Goal: Task Accomplishment & Management: Complete application form

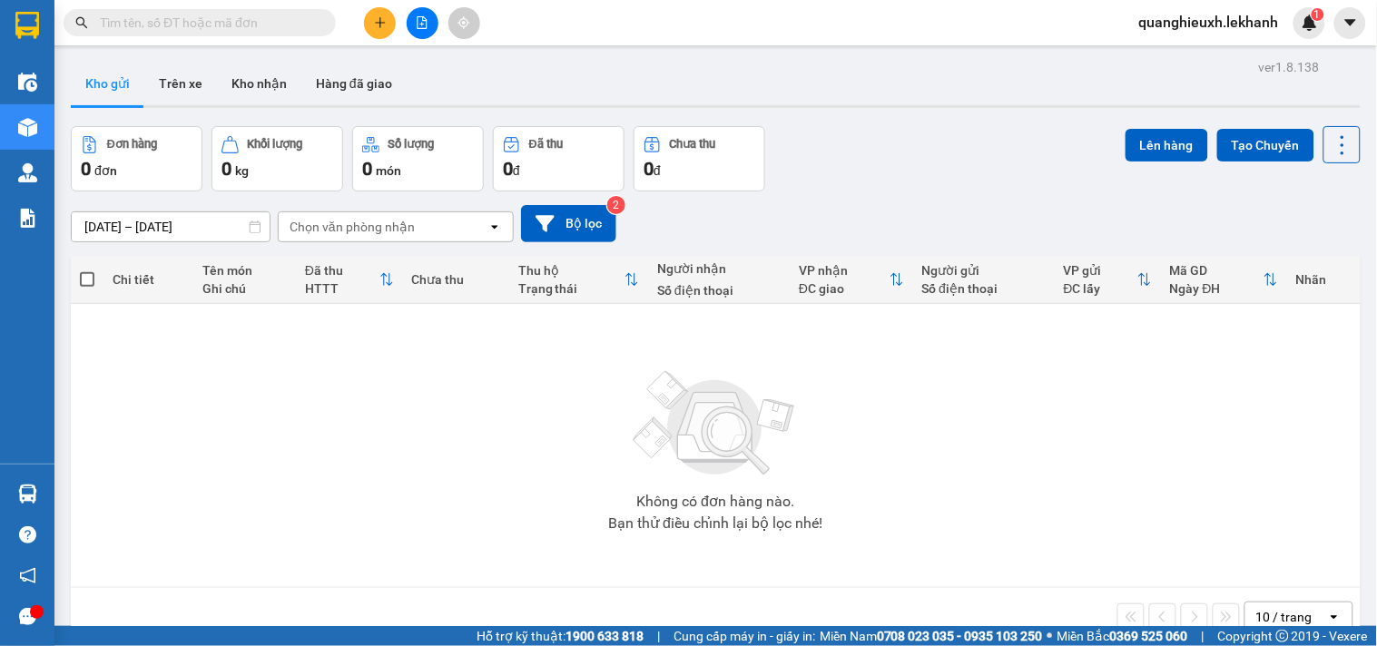
scroll to position [84, 0]
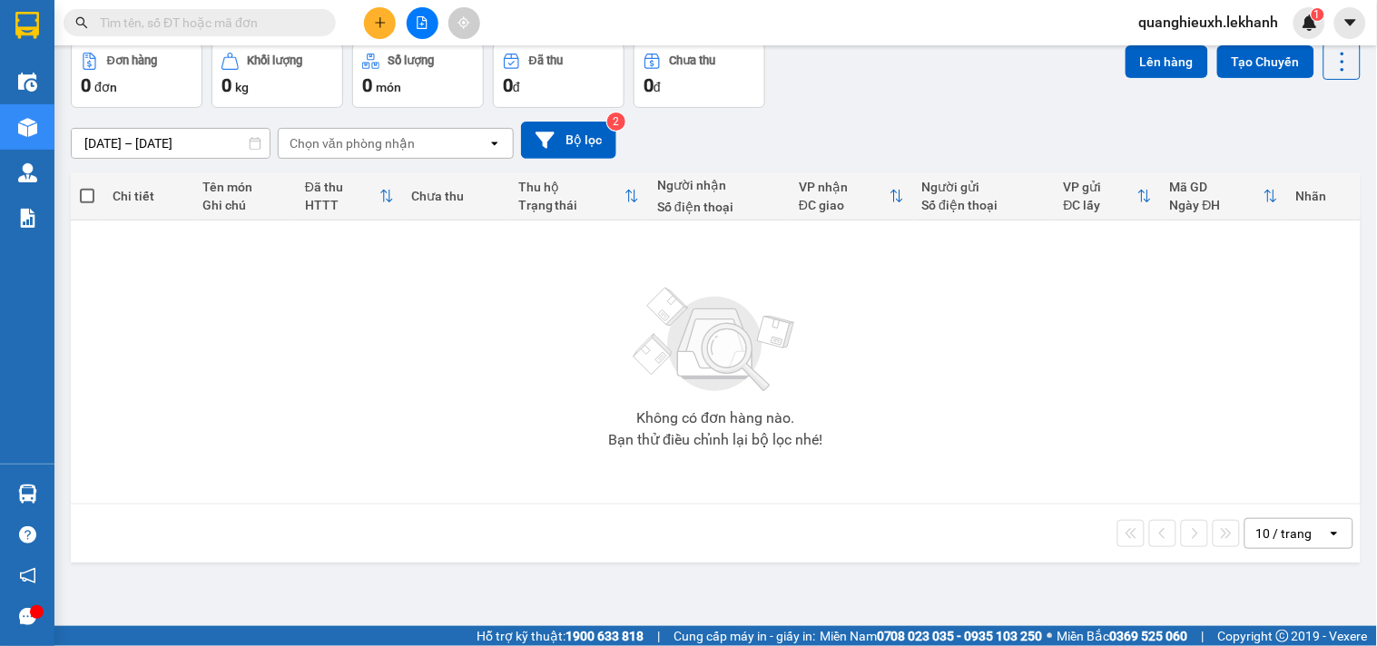
click at [390, 11] on button at bounding box center [380, 23] width 32 height 32
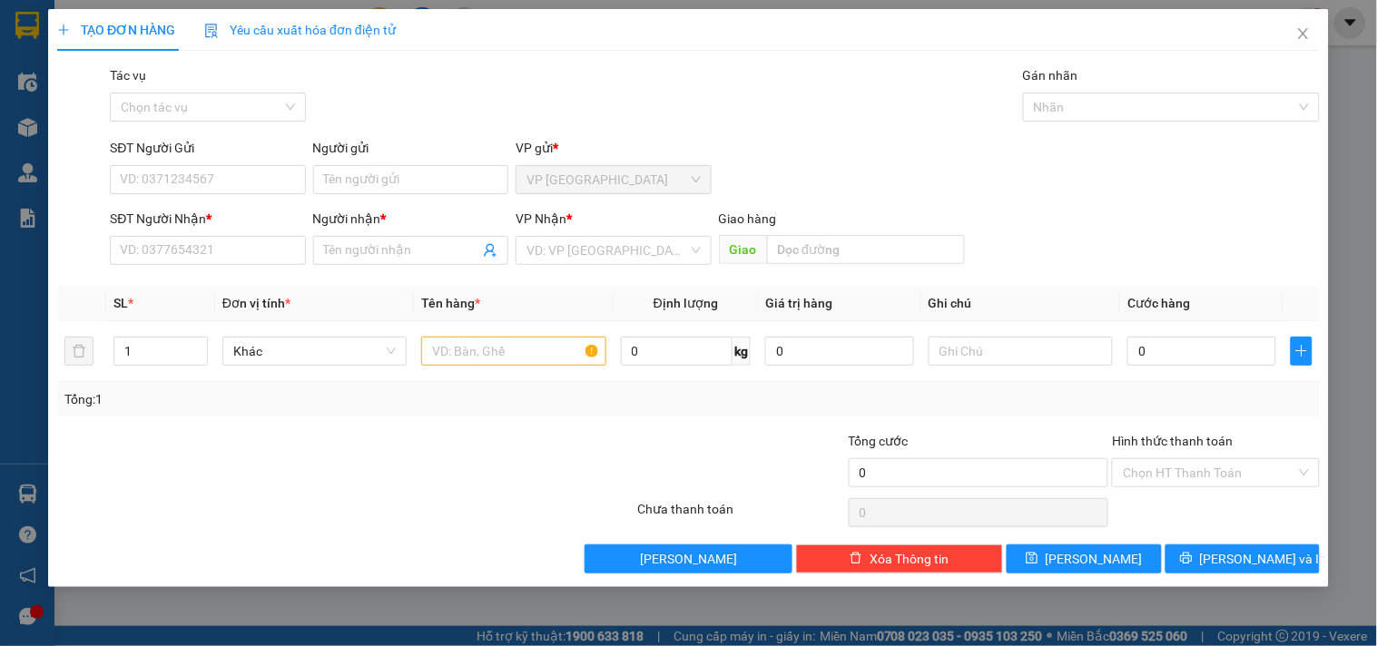
click at [201, 203] on form "SĐT Người Gửi VD: 0371234567 Người gửi Tên người gửi VP gửi * VP [PERSON_NAME] …" at bounding box center [688, 205] width 1263 height 134
click at [201, 186] on input "SĐT Người Gửi" at bounding box center [207, 179] width 195 height 29
click at [518, 360] on input "text" at bounding box center [513, 351] width 184 height 29
click at [563, 256] on input "search" at bounding box center [607, 250] width 161 height 27
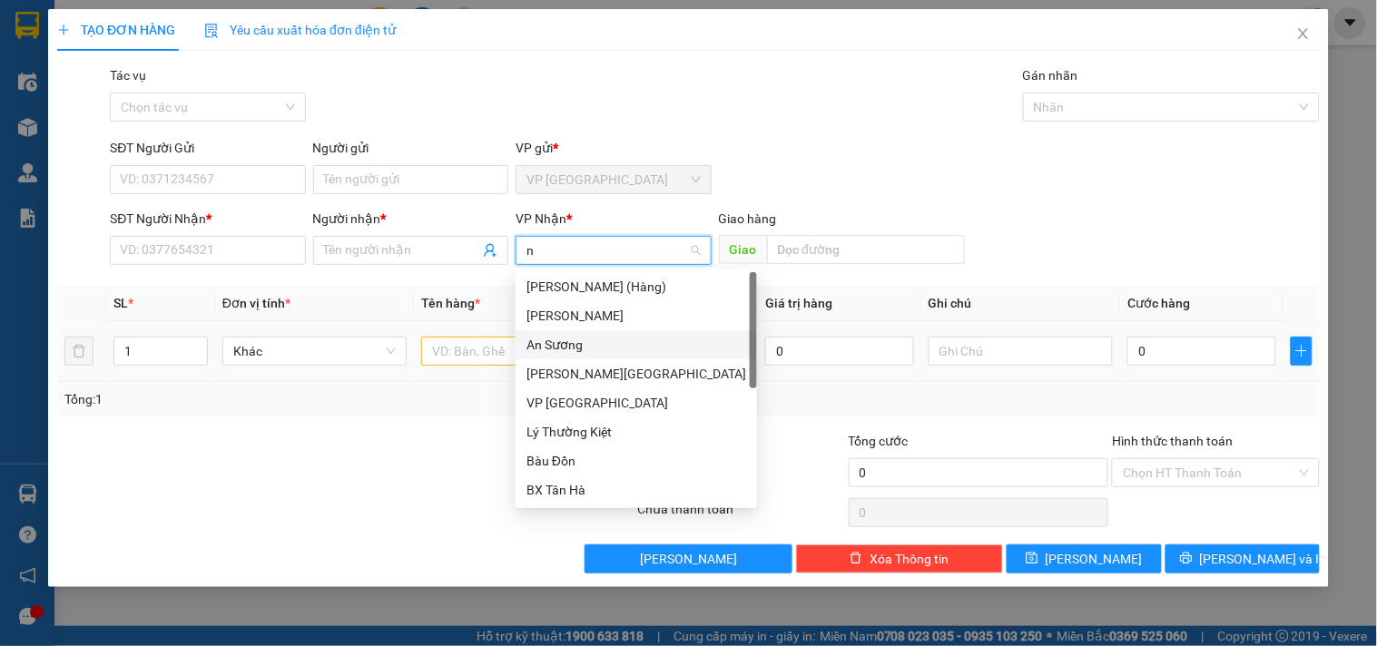
type input "n"
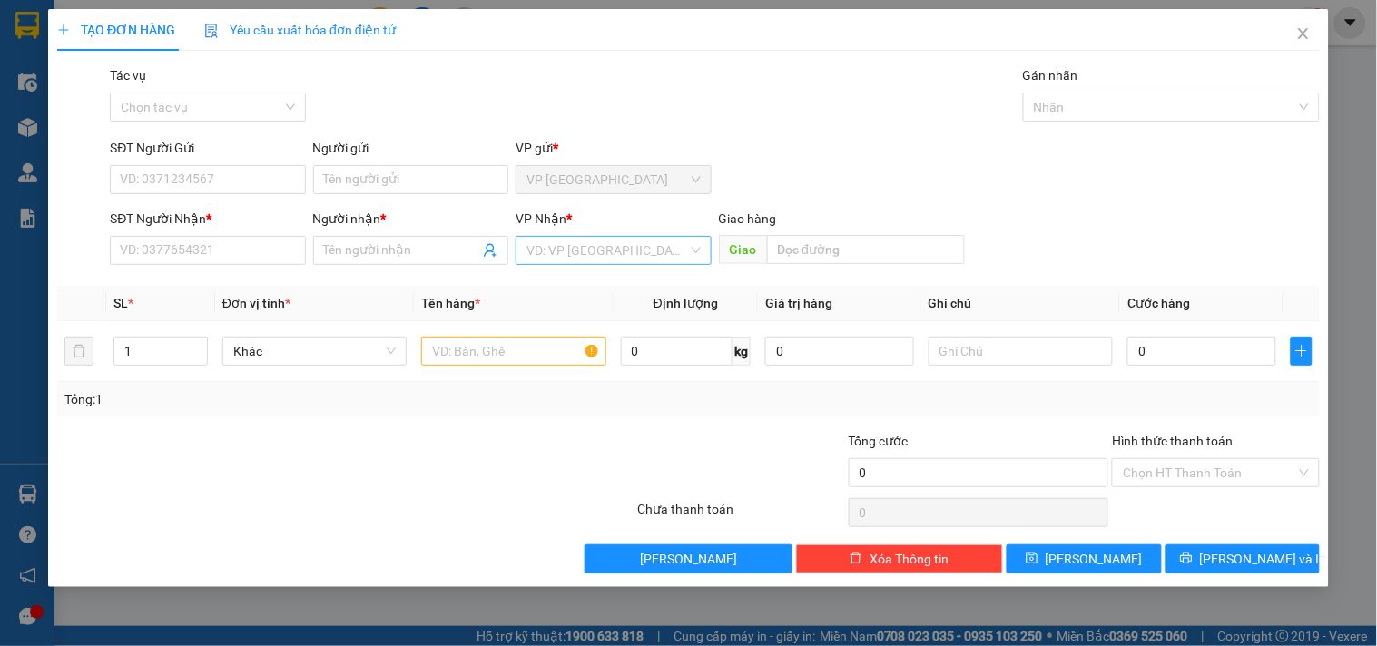
click at [625, 249] on input "search" at bounding box center [607, 250] width 161 height 27
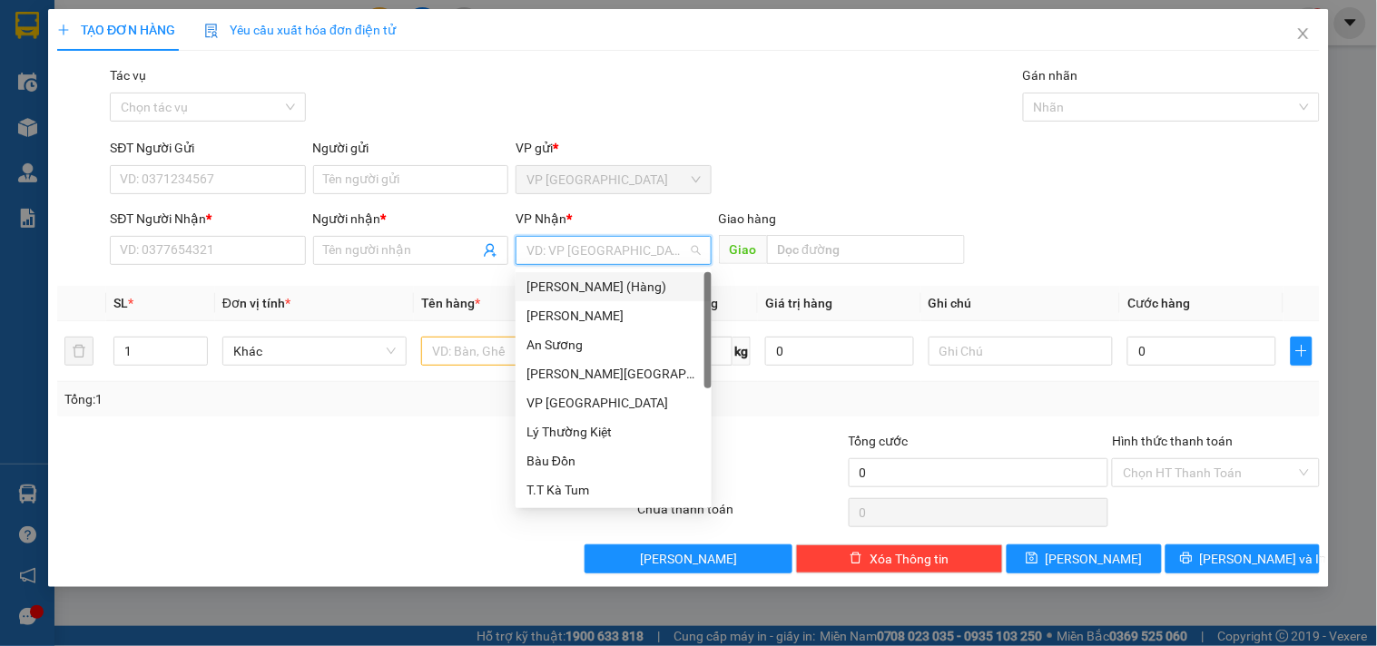
type input "n"
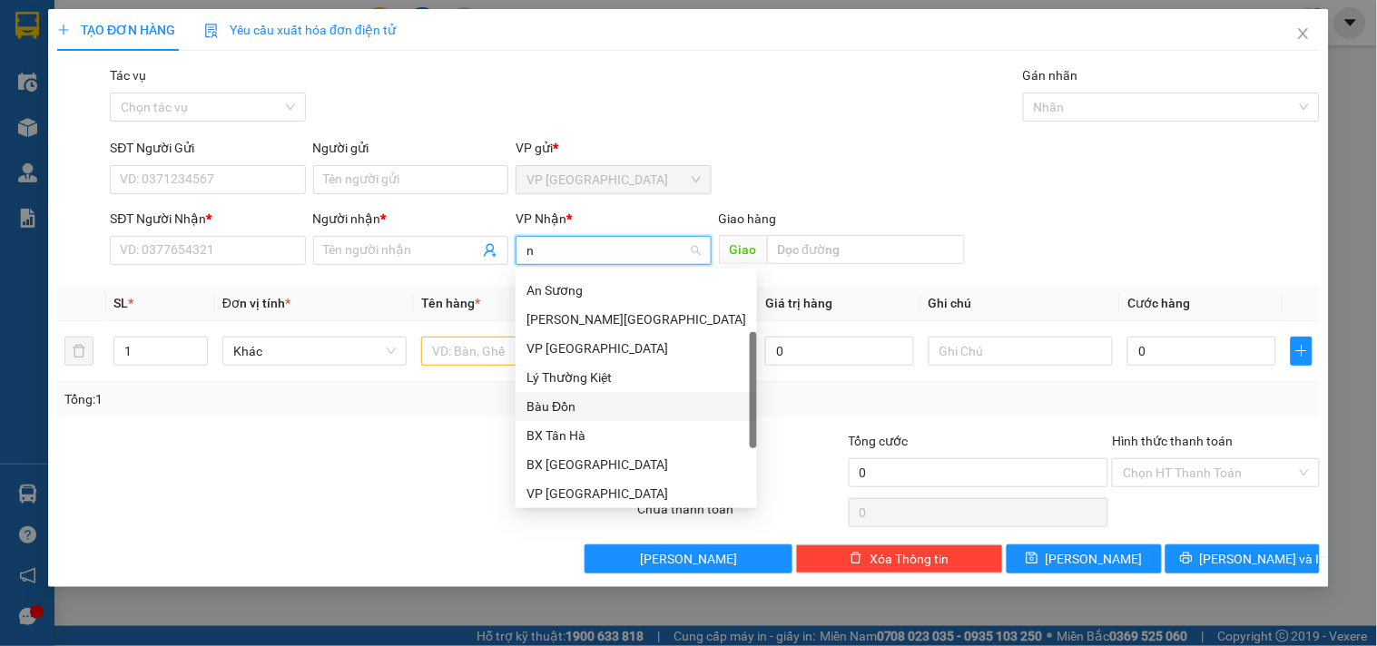
drag, startPoint x: 704, startPoint y: 357, endPoint x: 618, endPoint y: 475, distance: 145.6
click at [681, 475] on div "Mỹ Hương (Hàng) Mỹ Hương An Sương Dương [GEOGRAPHIC_DATA] VP [GEOGRAPHIC_DATA] …" at bounding box center [636, 388] width 241 height 232
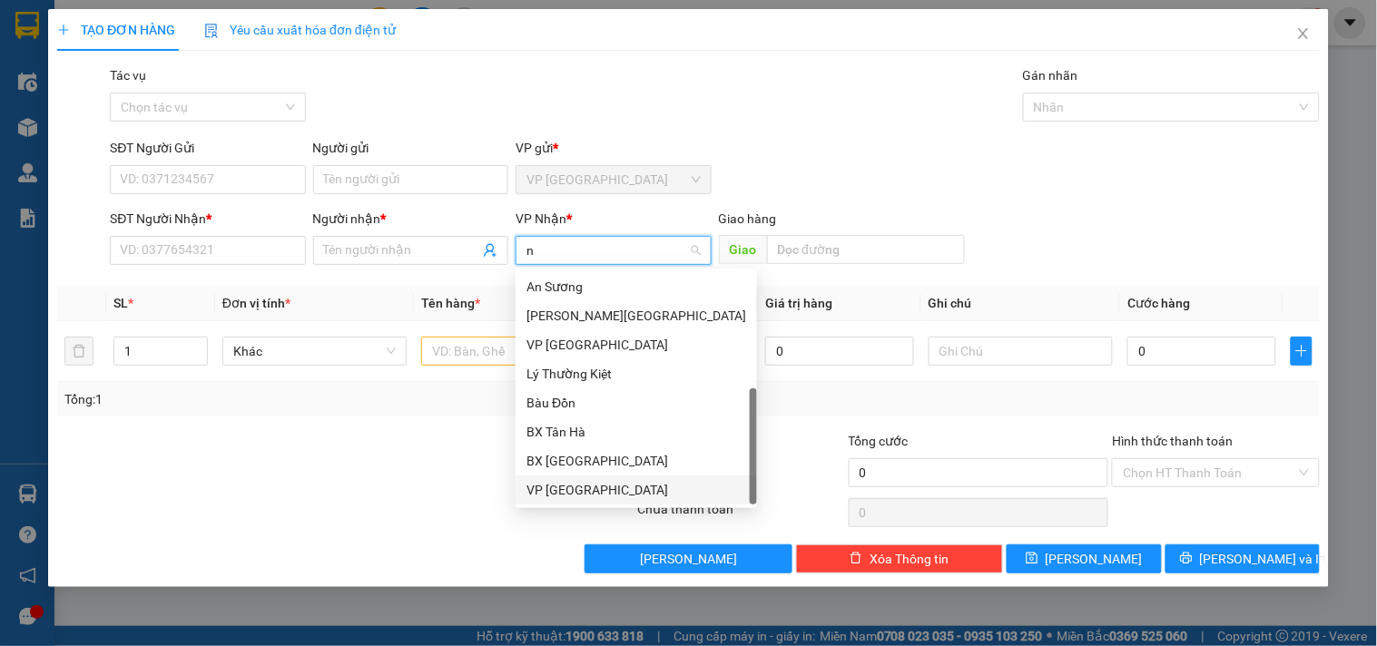
click at [566, 490] on div "VP [GEOGRAPHIC_DATA]" at bounding box center [637, 490] width 220 height 20
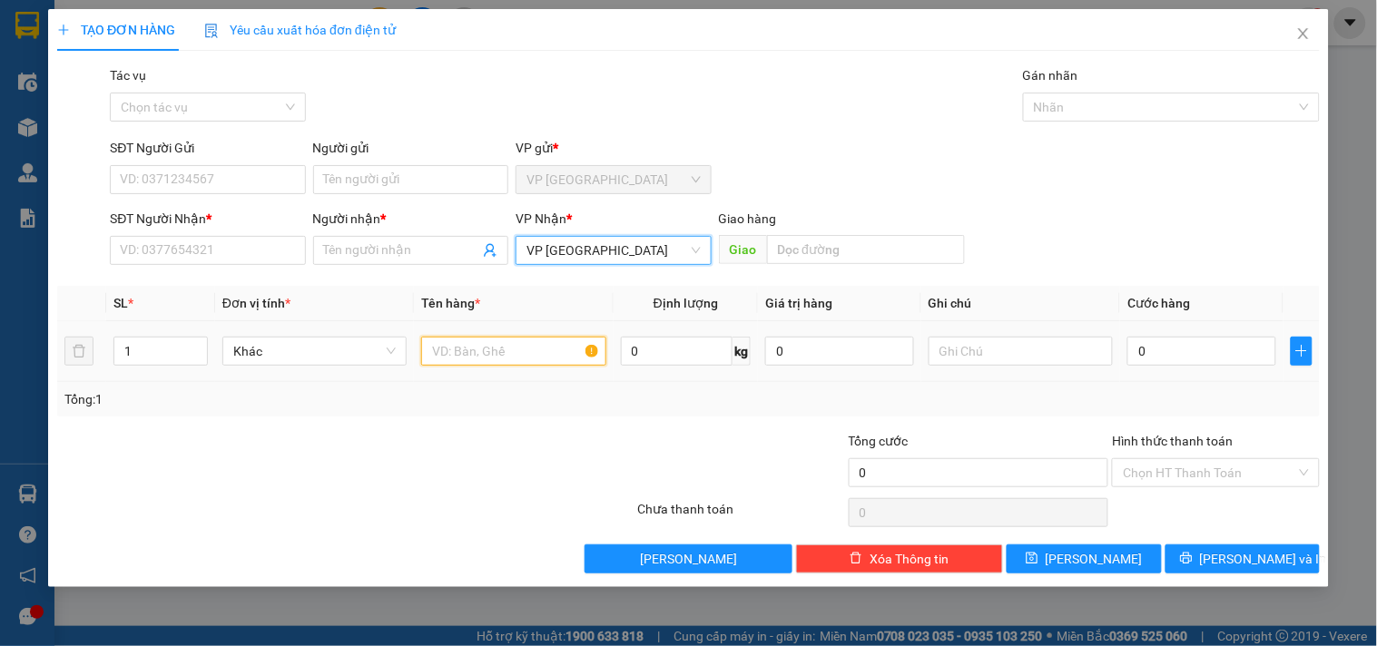
click at [457, 349] on input "text" at bounding box center [513, 351] width 184 height 29
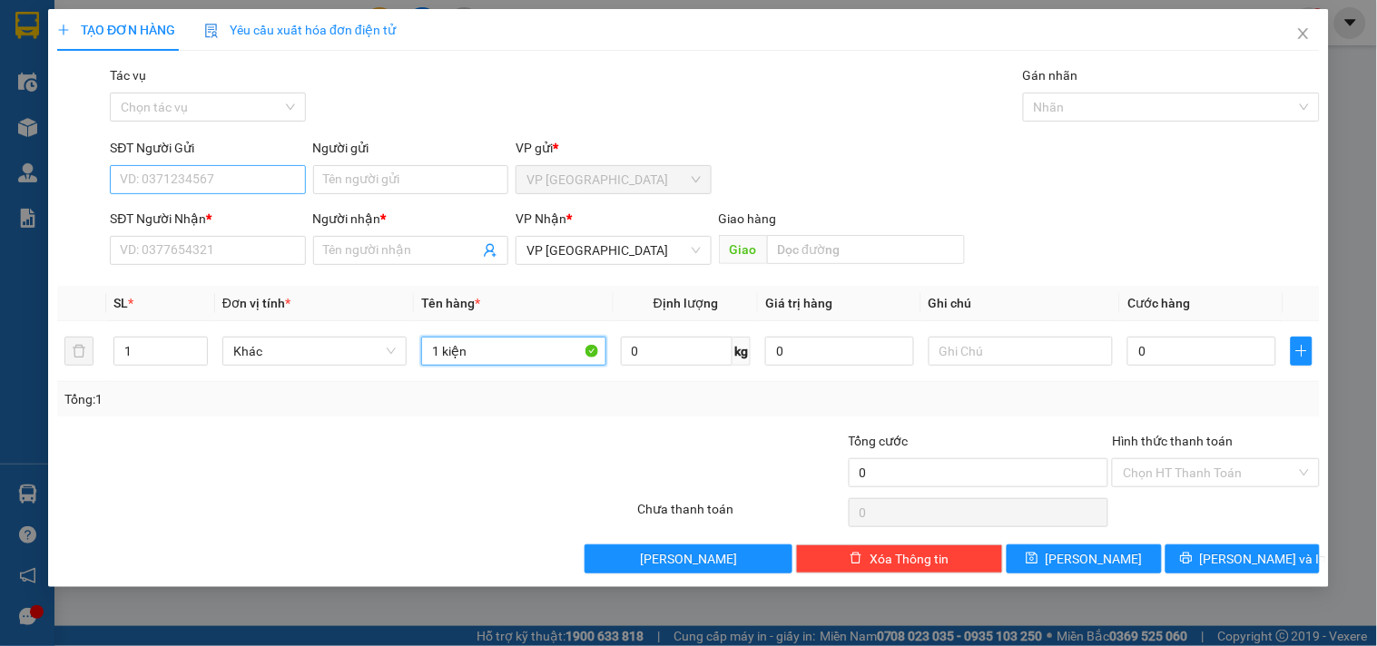
type input "1 kiện"
click at [220, 183] on input "SĐT Người Gửi" at bounding box center [207, 179] width 195 height 29
type input "0898152228"
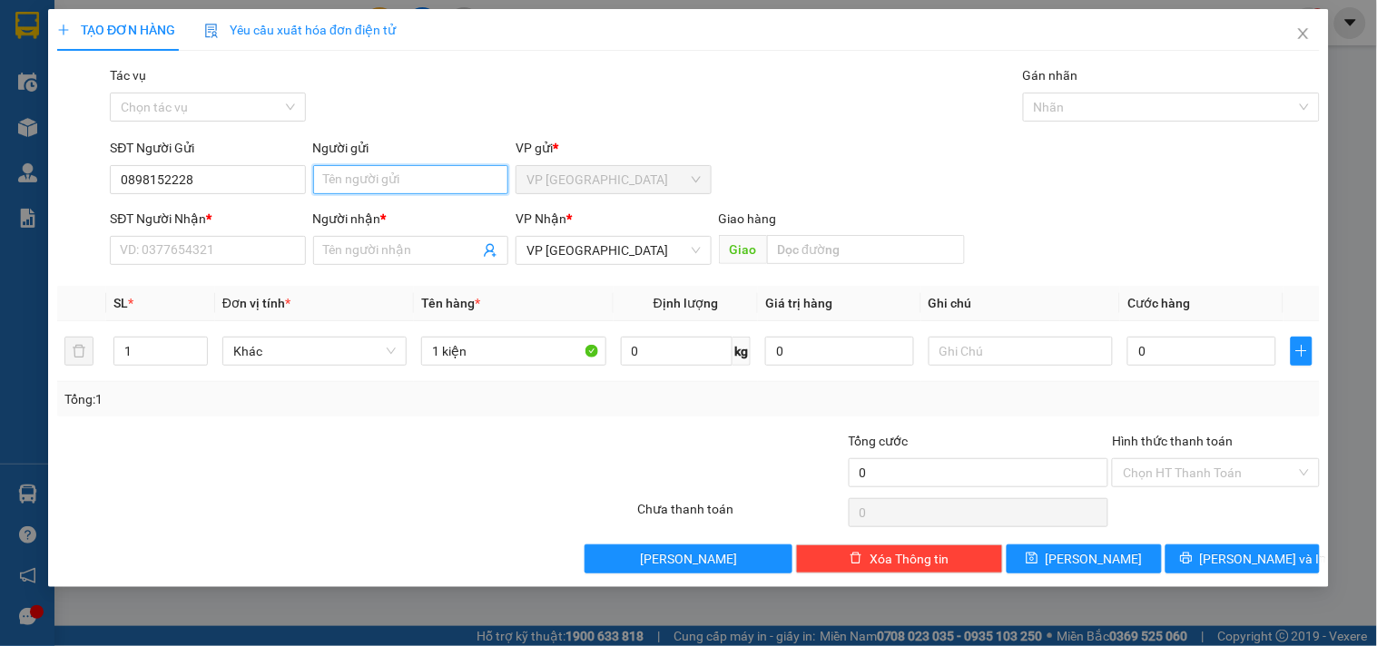
click at [398, 183] on input "Người gửi" at bounding box center [410, 179] width 195 height 29
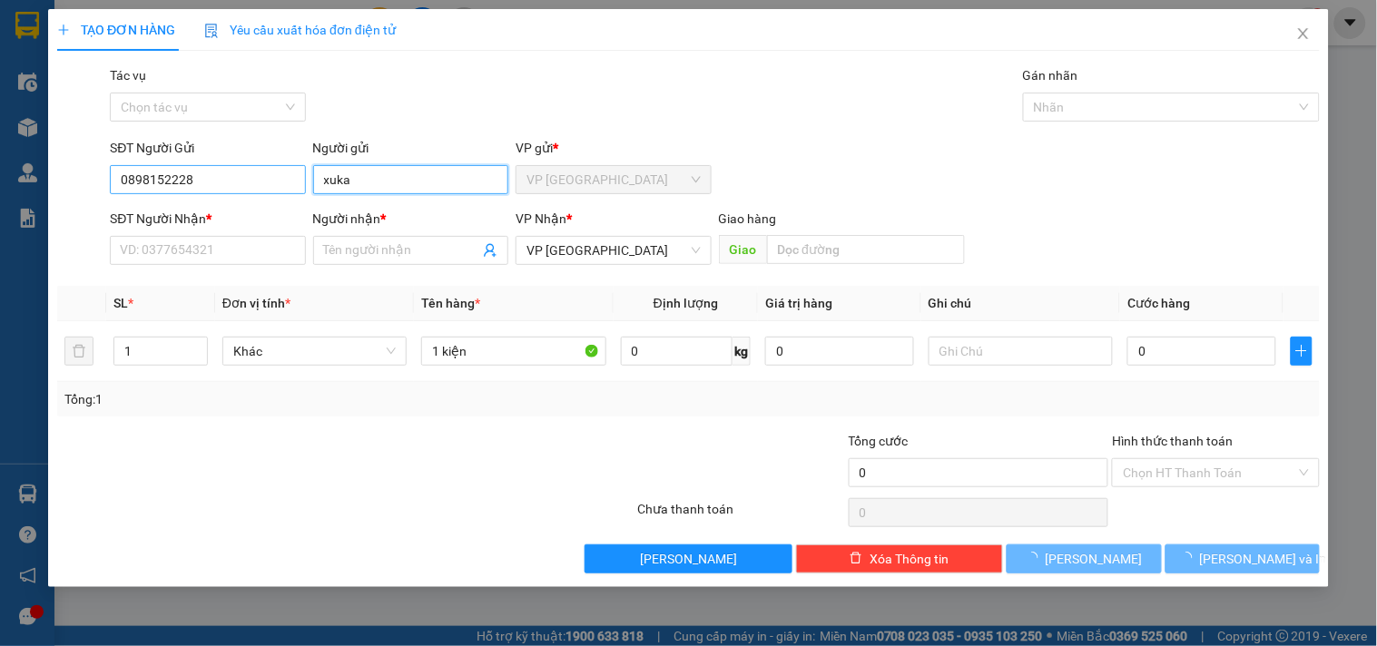
type input "xuka"
click at [192, 174] on input "0898152228" at bounding box center [207, 179] width 195 height 29
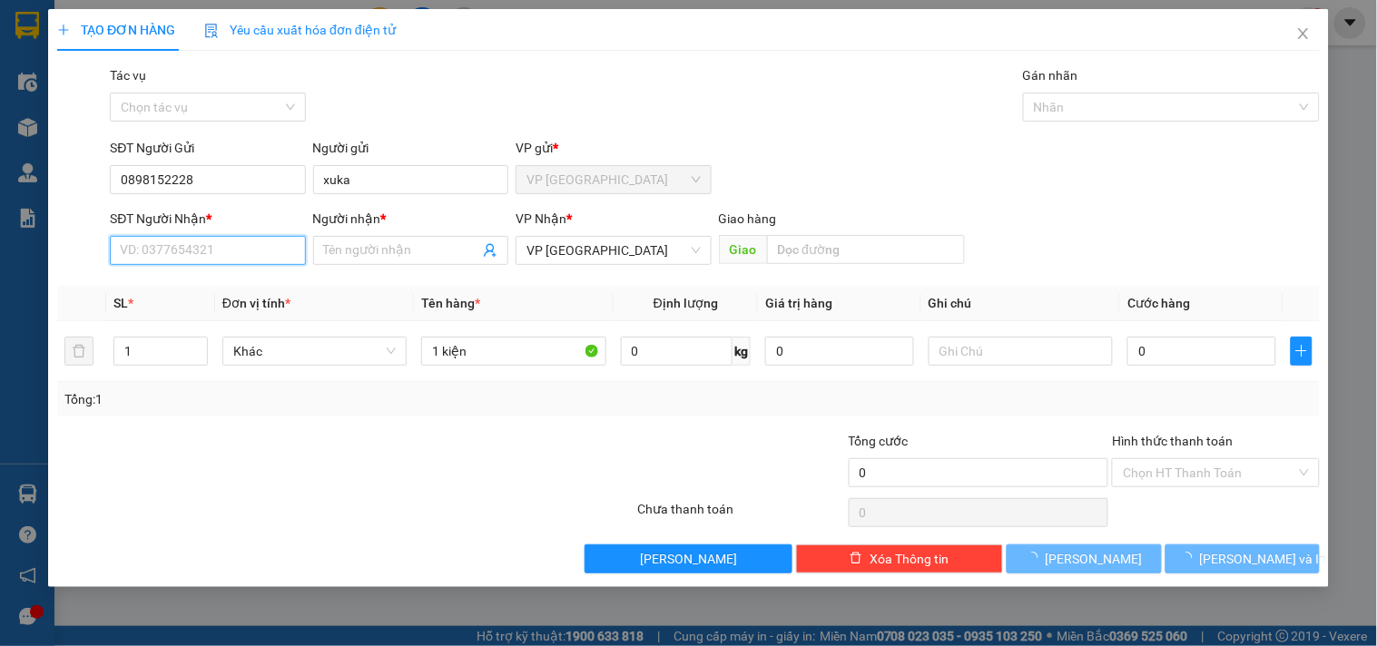
click at [201, 249] on input "SĐT Người Nhận *" at bounding box center [207, 250] width 195 height 29
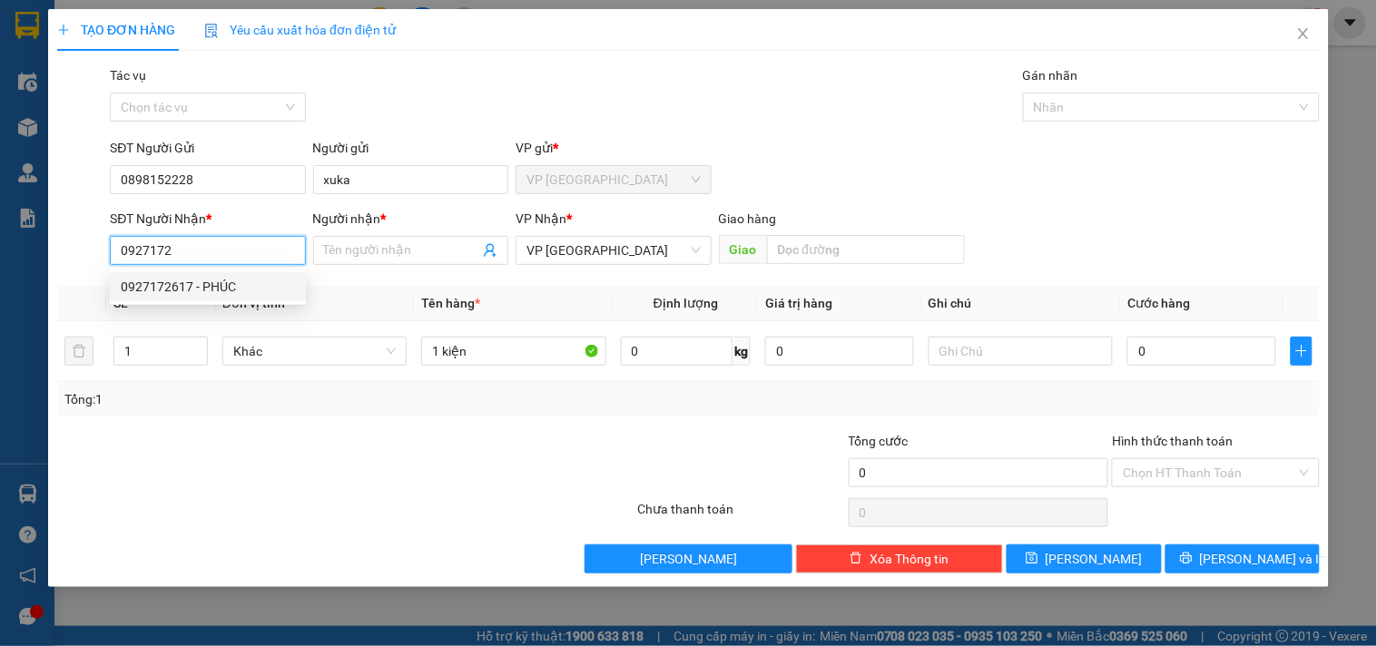
click at [211, 281] on div "0927172617 - PHÚC" at bounding box center [208, 287] width 174 height 20
type input "0927172617"
type input "PHÚC"
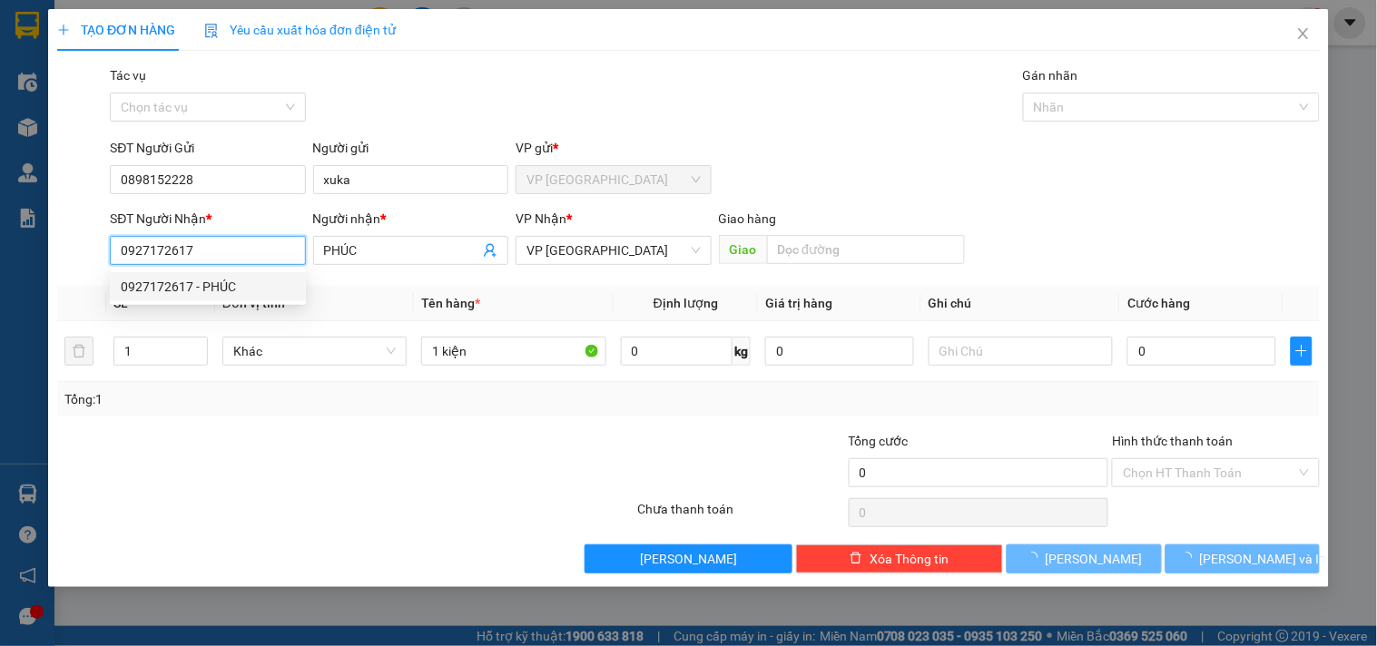
type input "100.000"
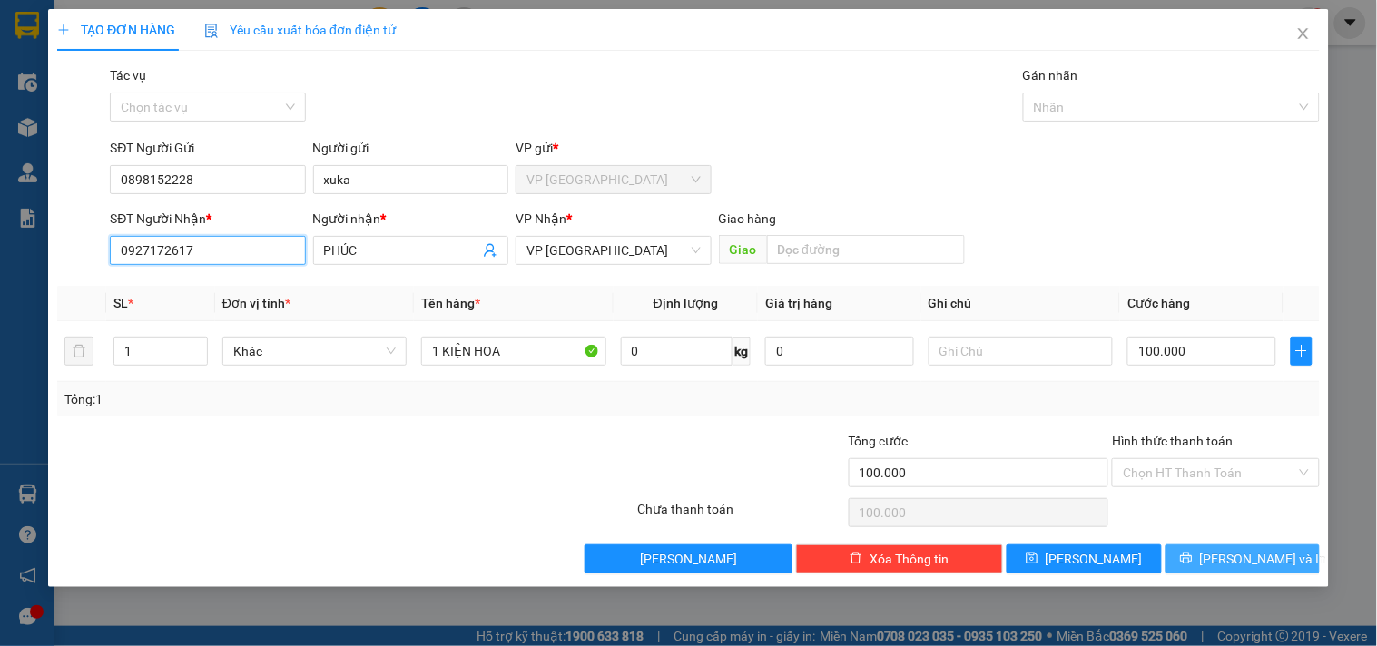
type input "0927172617"
click at [1192, 560] on icon "printer" at bounding box center [1186, 559] width 12 height 12
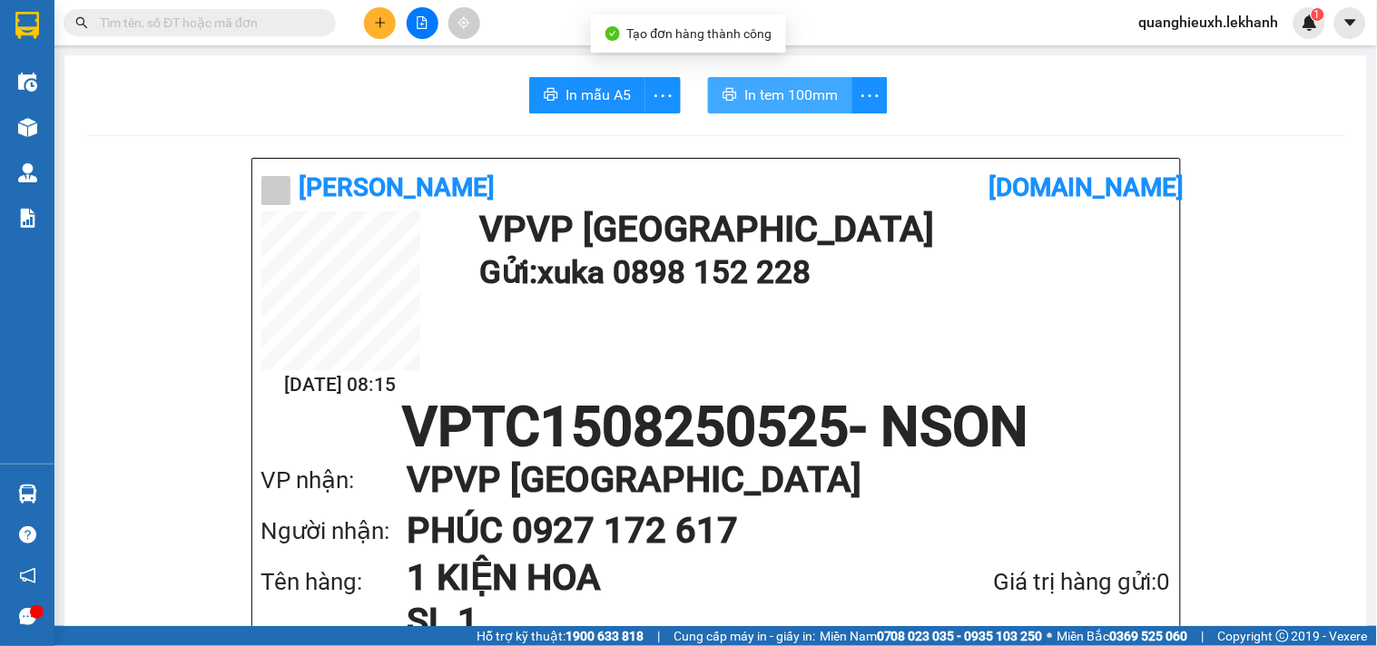
click at [785, 80] on button "In tem 100mm" at bounding box center [780, 95] width 144 height 36
click at [374, 19] on icon "plus" at bounding box center [380, 22] width 13 height 13
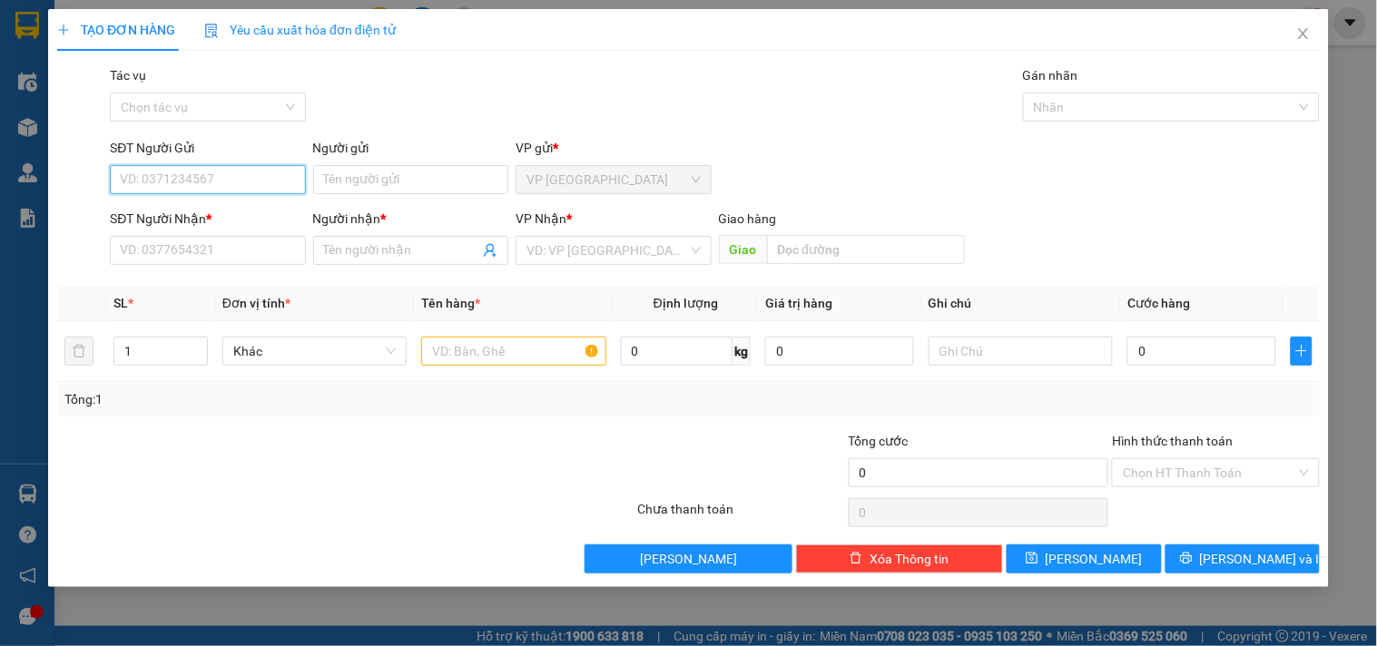
click at [207, 170] on input "SĐT Người Gửi" at bounding box center [207, 179] width 195 height 29
type input "0971418438"
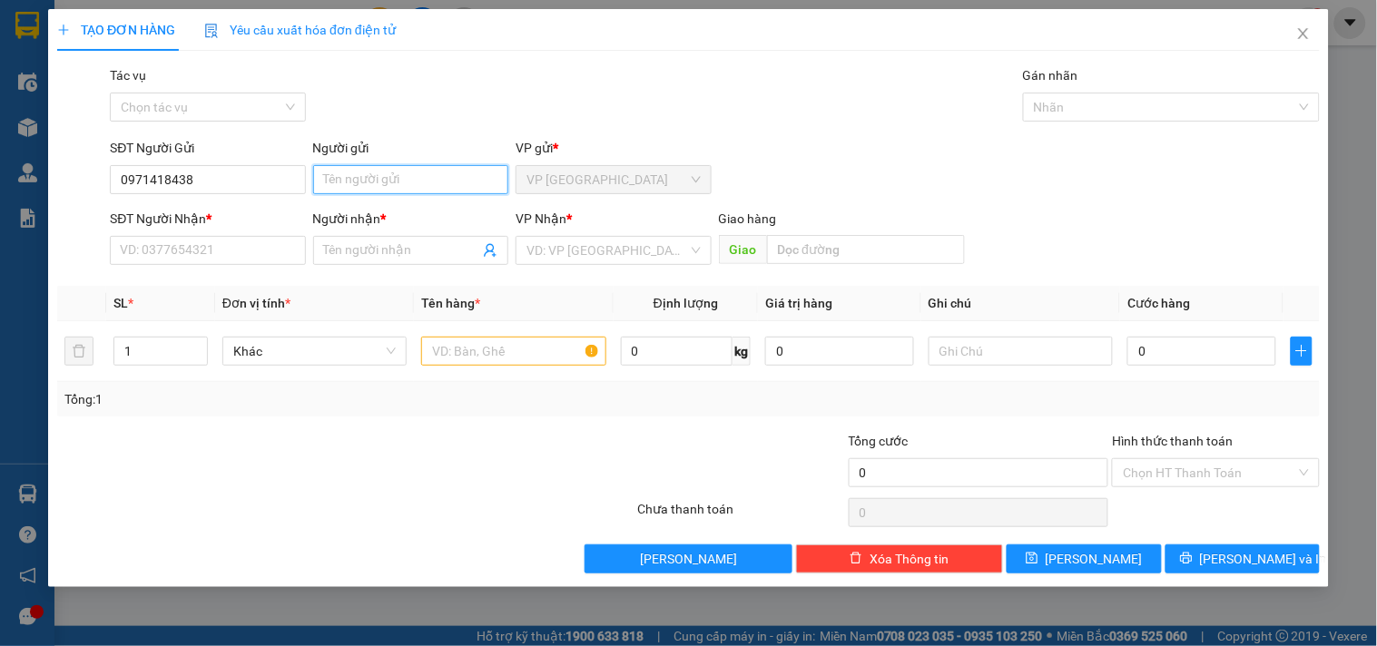
click at [359, 176] on input "Người gửi" at bounding box center [410, 179] width 195 height 29
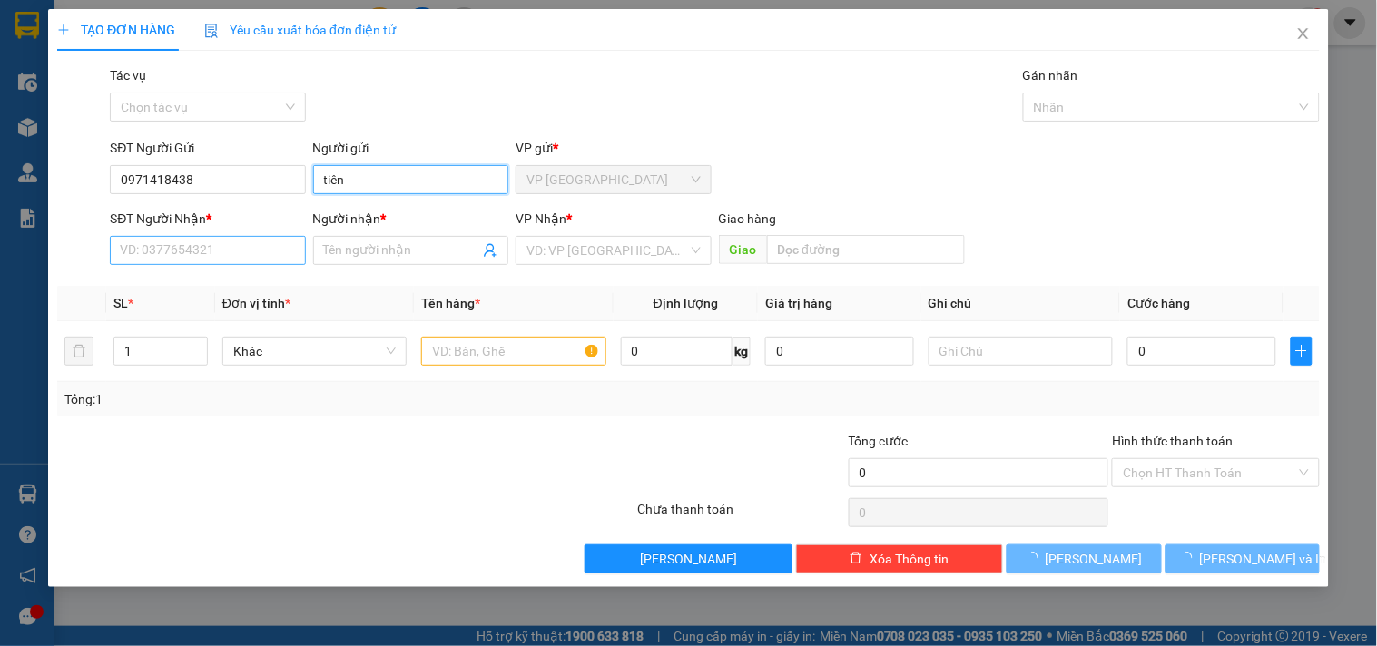
type input "tiên"
click at [241, 260] on input "SĐT Người Nhận *" at bounding box center [207, 250] width 195 height 29
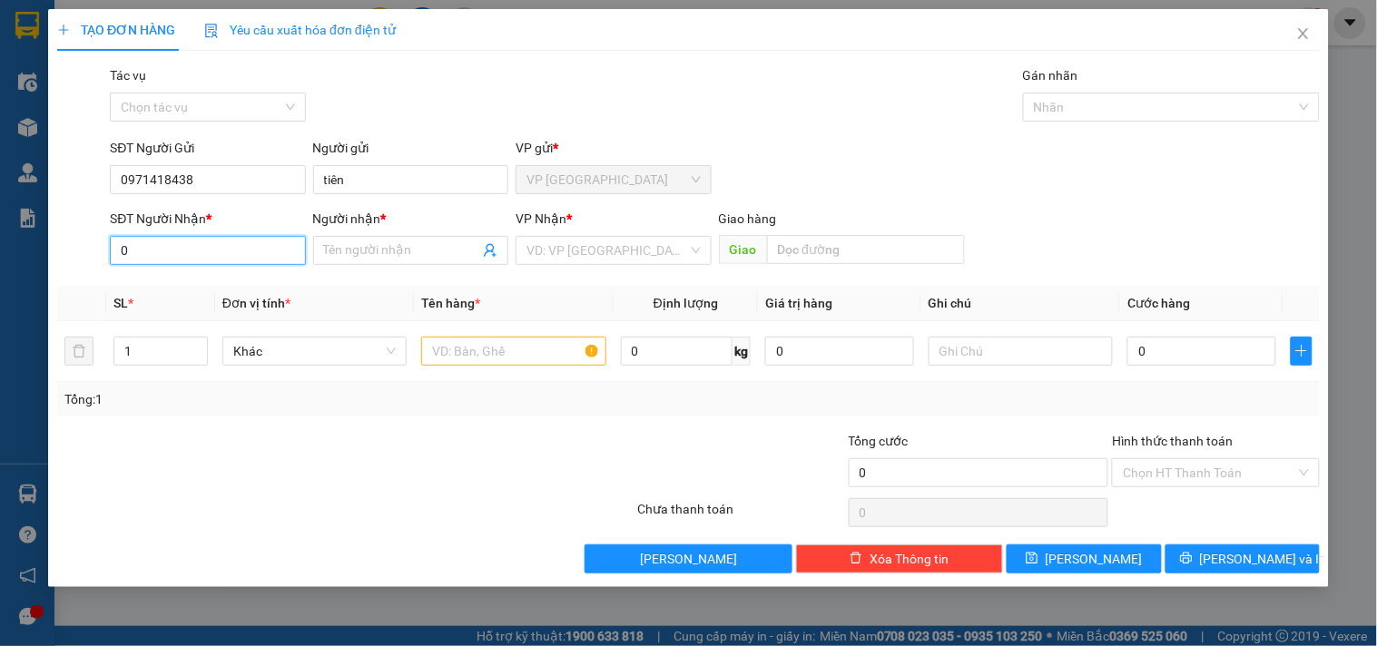
click at [202, 250] on input "0" at bounding box center [207, 250] width 195 height 29
click at [203, 250] on input "0" at bounding box center [207, 250] width 195 height 29
click at [205, 246] on input "0" at bounding box center [207, 250] width 195 height 29
click at [373, 248] on input "Người nhận *" at bounding box center [401, 251] width 155 height 20
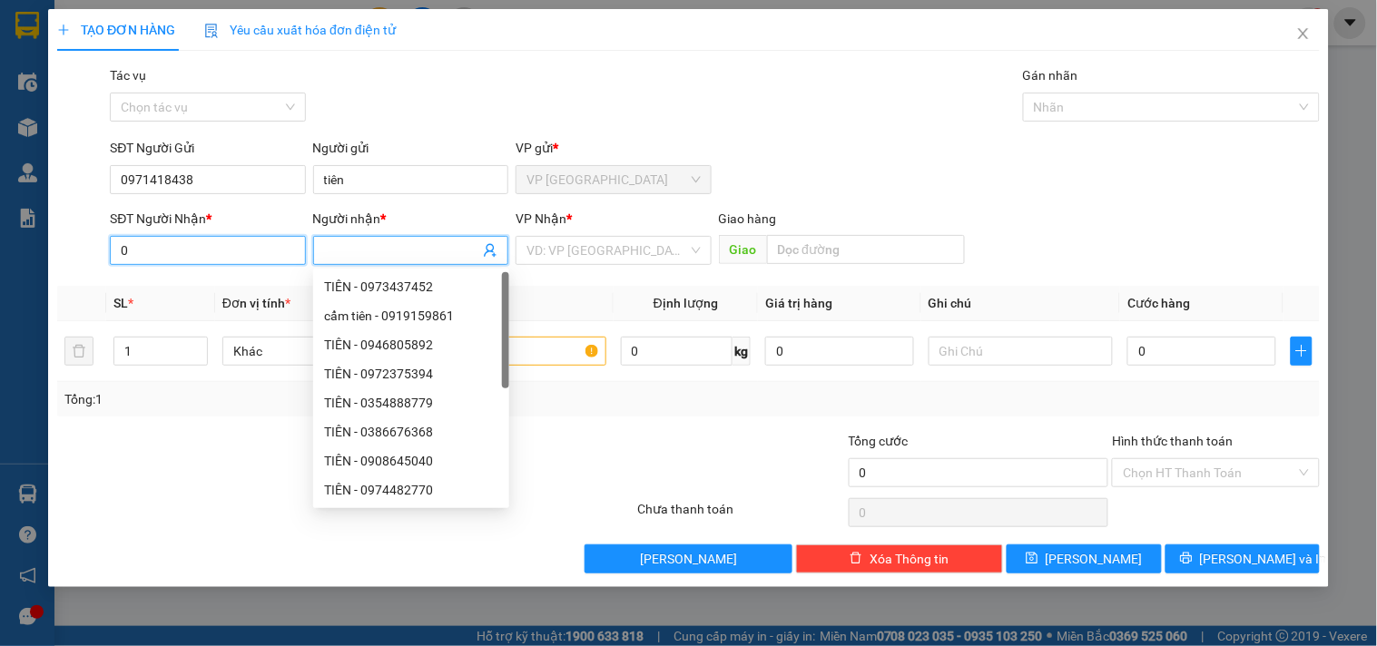
click at [242, 249] on input "0" at bounding box center [207, 250] width 195 height 29
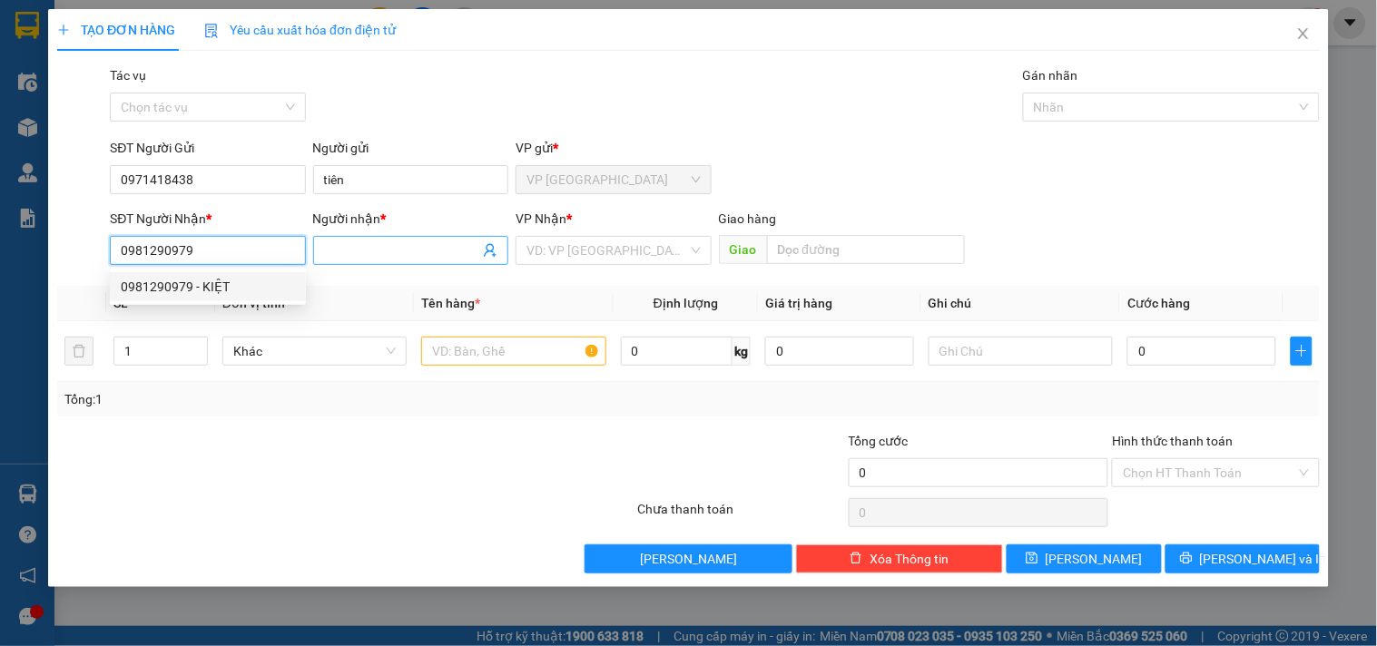
type input "0981290979"
click at [324, 252] on input "Người nhận *" at bounding box center [401, 251] width 155 height 20
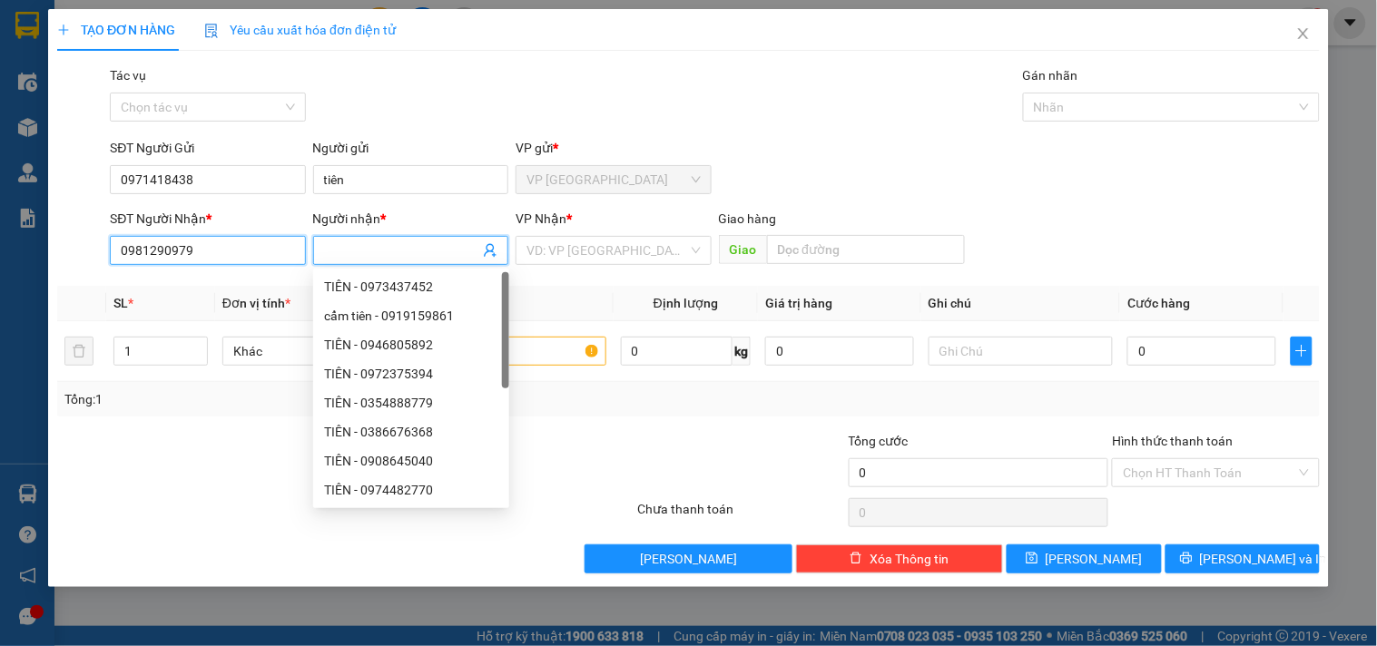
click at [238, 249] on input "0981290979" at bounding box center [207, 250] width 195 height 29
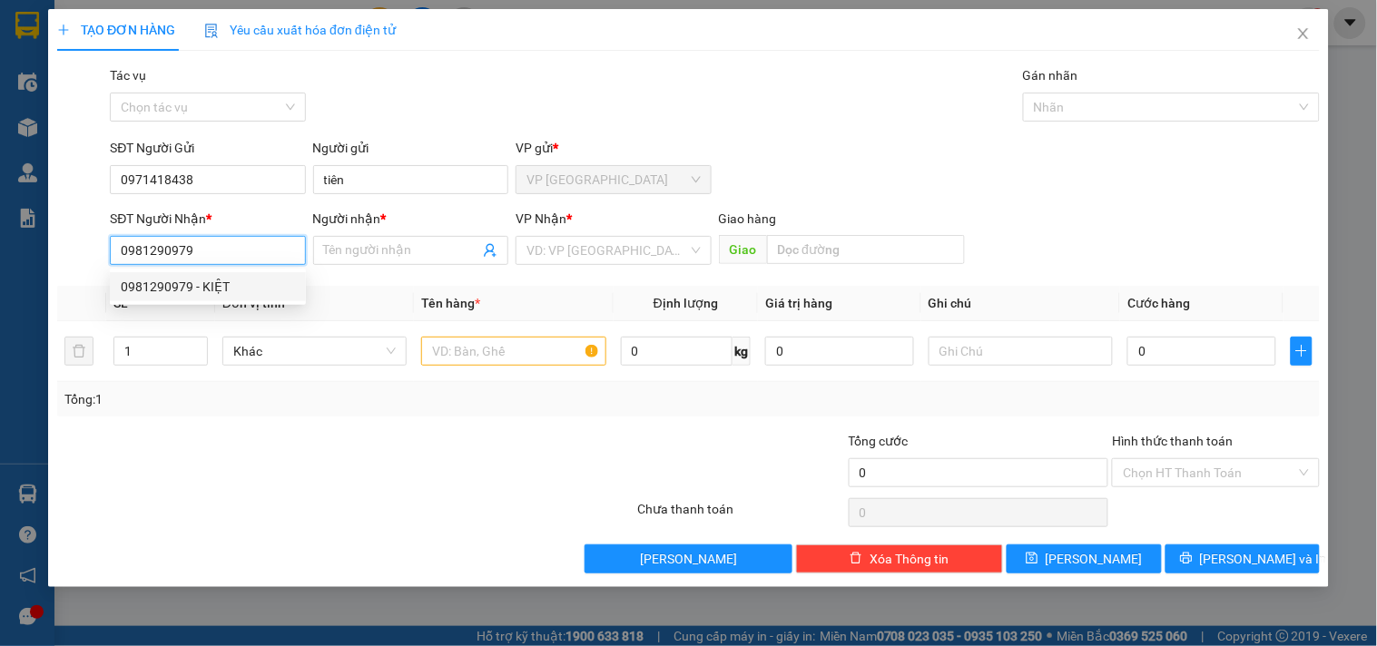
click at [246, 289] on div "0981290979 - KIỆT" at bounding box center [208, 287] width 174 height 20
type input "KIỆT"
type input "30.000"
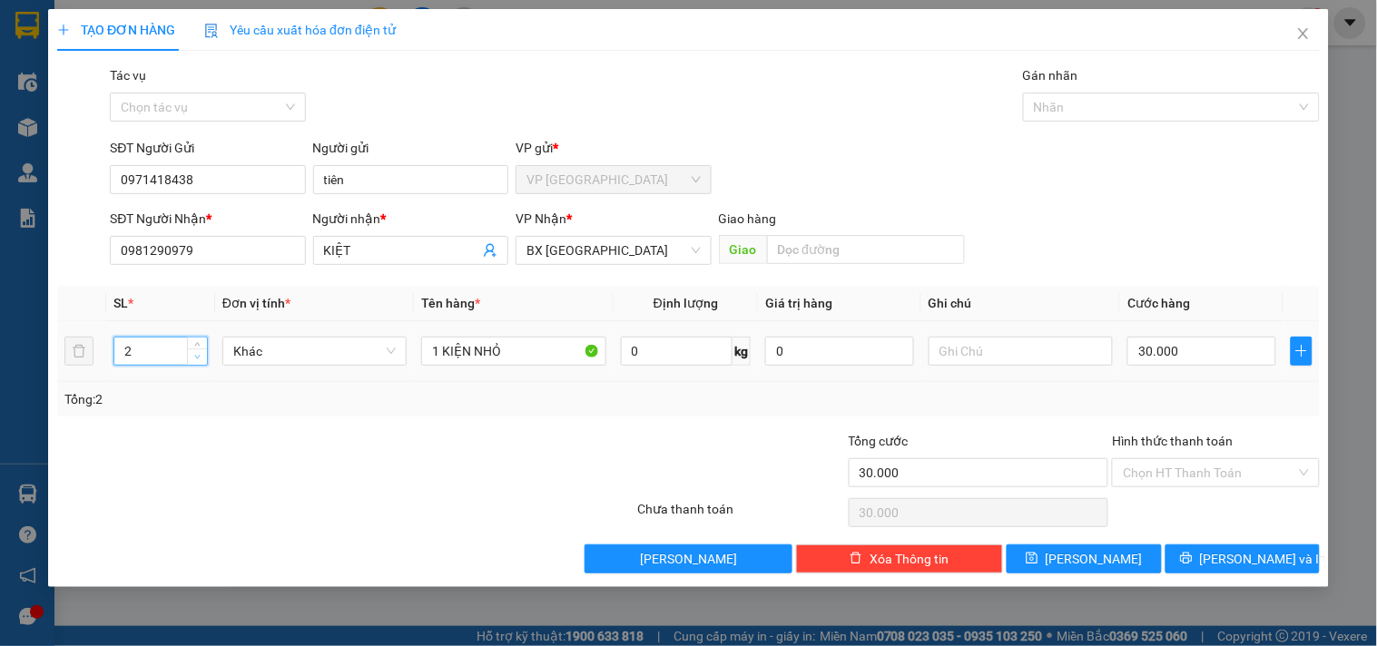
click at [192, 360] on span "down" at bounding box center [197, 357] width 11 height 11
type input "1"
click at [192, 360] on span "down" at bounding box center [197, 357] width 11 height 11
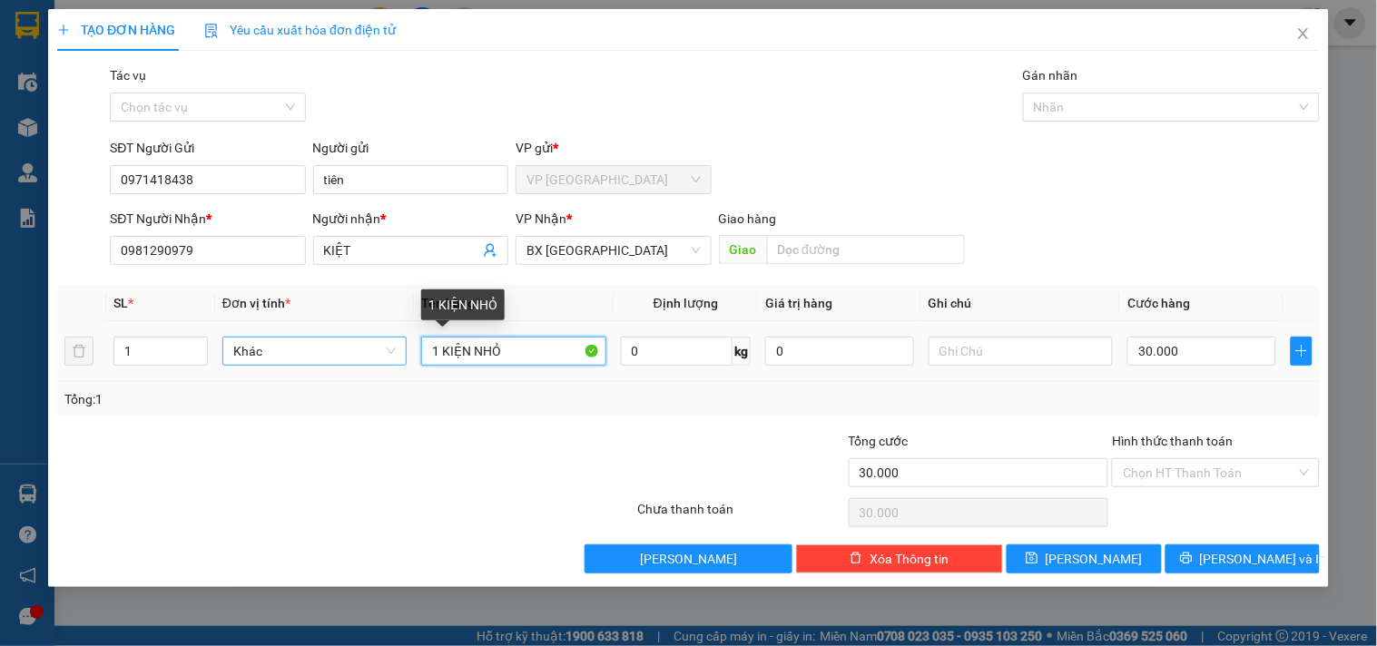
drag, startPoint x: 506, startPoint y: 347, endPoint x: 236, endPoint y: 342, distance: 269.7
click at [249, 347] on tr "1 Khác 1 KIỆN NHỎ 0 kg 0 30.000" at bounding box center [688, 351] width 1263 height 61
type input "1 thùng"
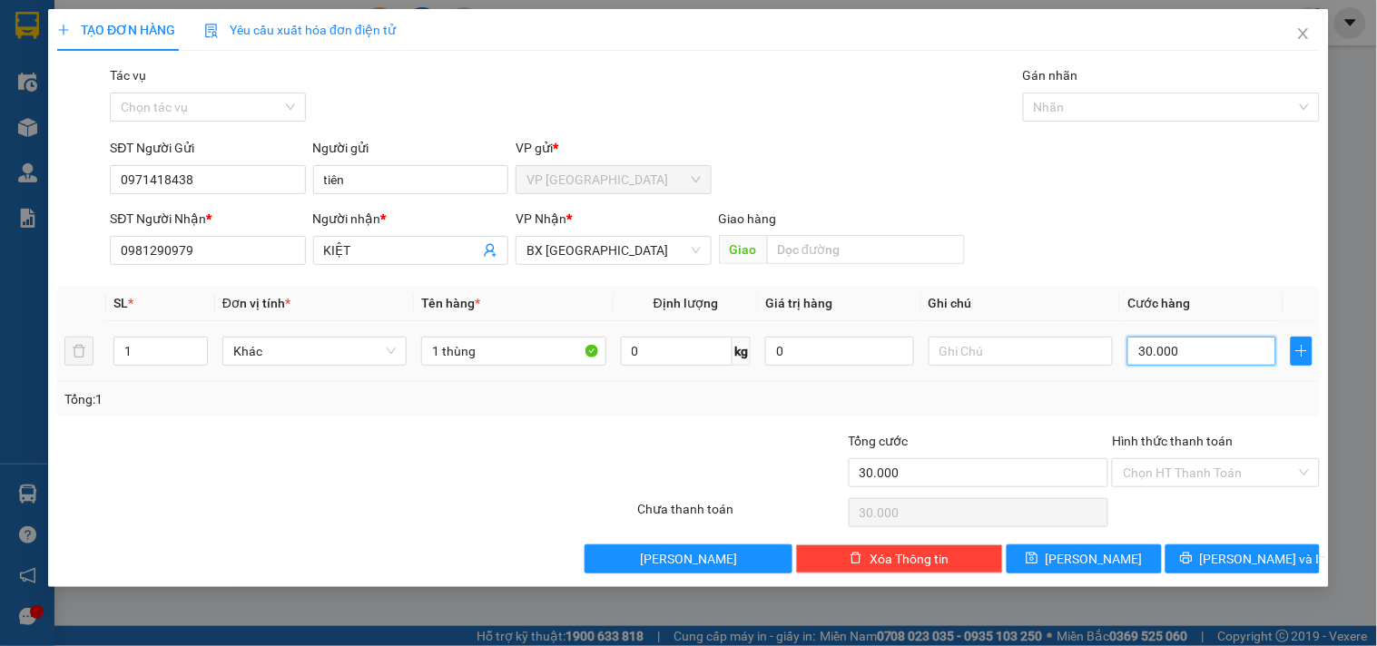
click at [1176, 340] on input "30.000" at bounding box center [1202, 351] width 149 height 29
click at [1067, 348] on input "text" at bounding box center [1021, 351] width 184 height 29
click at [1168, 349] on input "30.000" at bounding box center [1202, 351] width 149 height 29
type input "4"
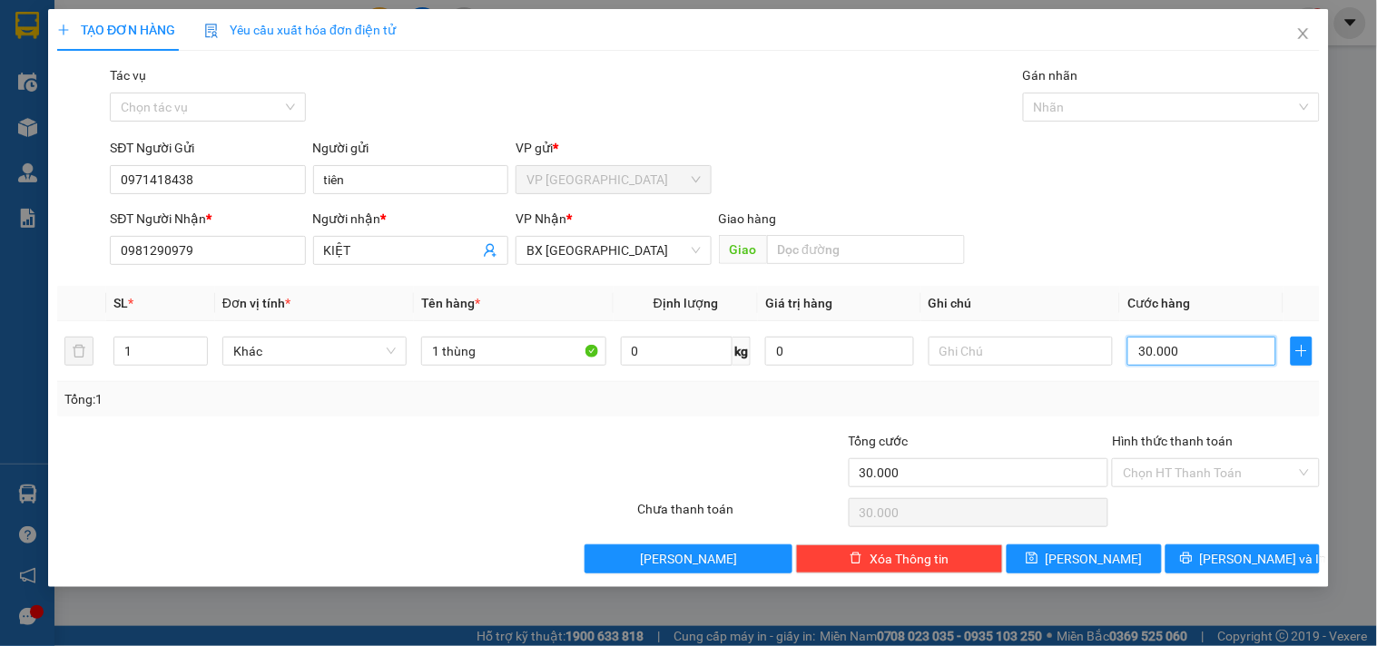
type input "4"
type input "40"
type input "400"
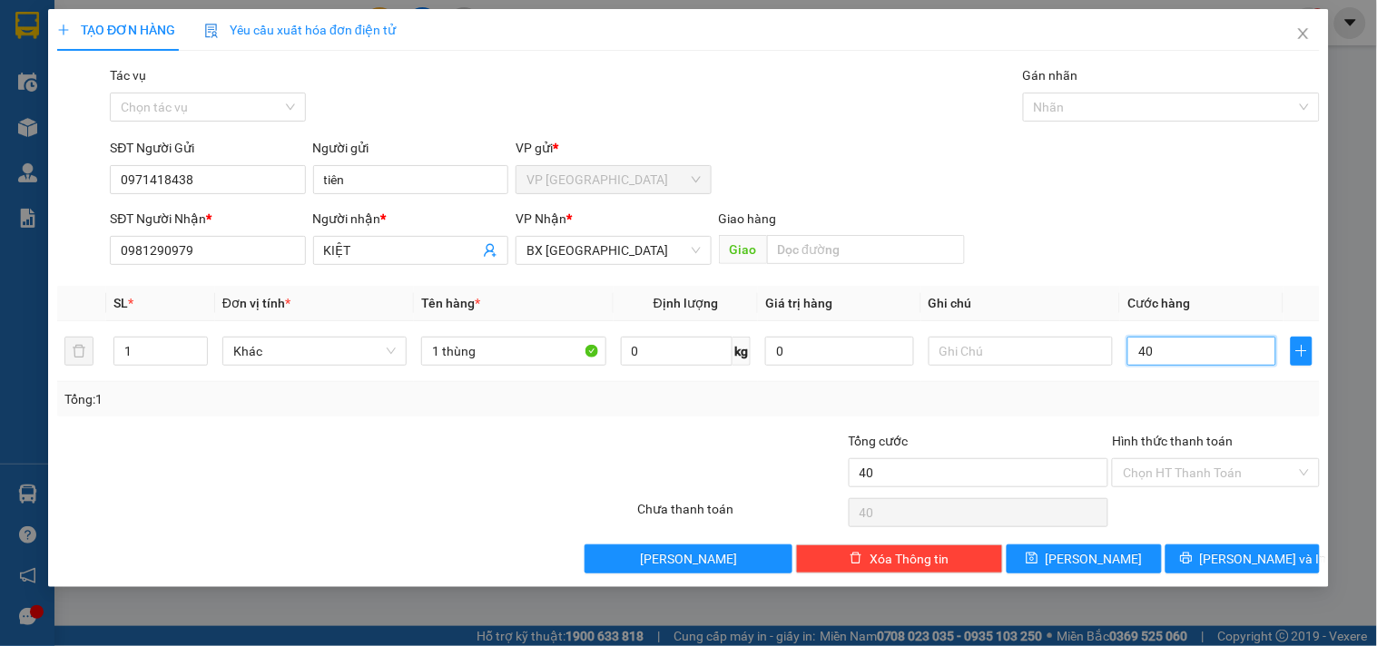
type input "400"
type input "4.000"
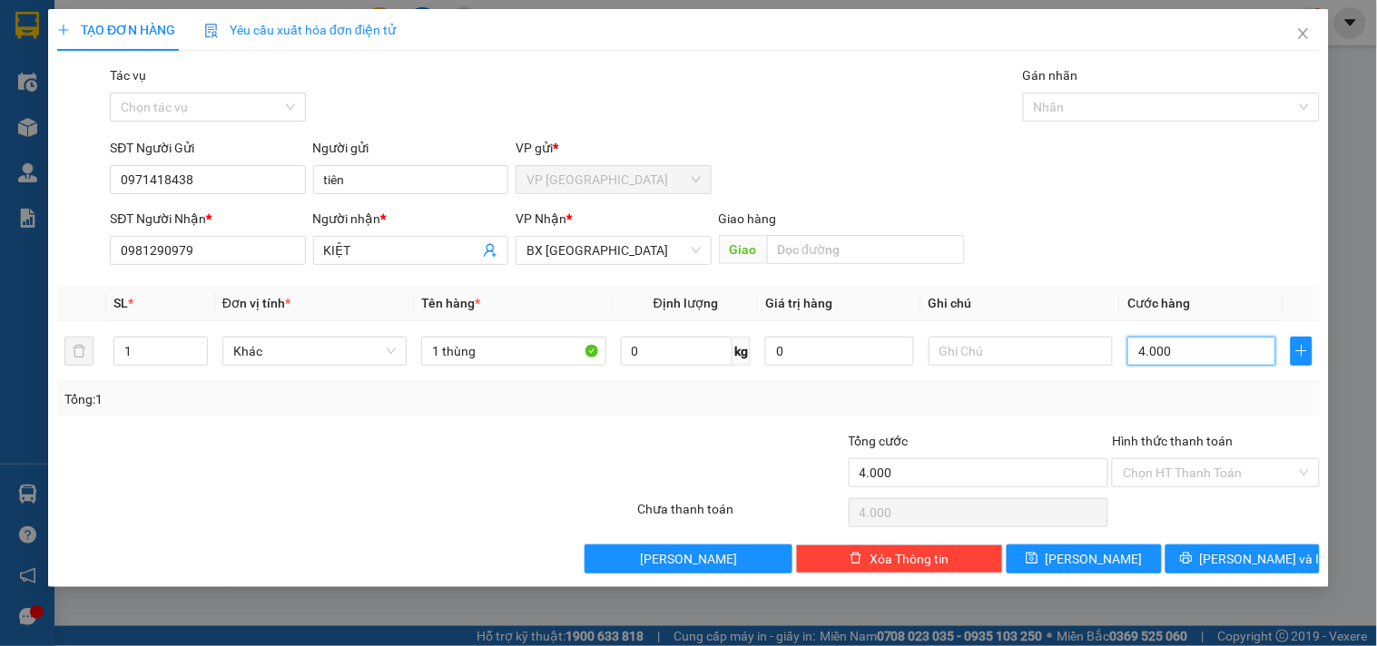
type input "40.000"
click at [1211, 341] on input "40.000" at bounding box center [1202, 351] width 149 height 29
click at [328, 172] on input "tiên" at bounding box center [410, 179] width 195 height 29
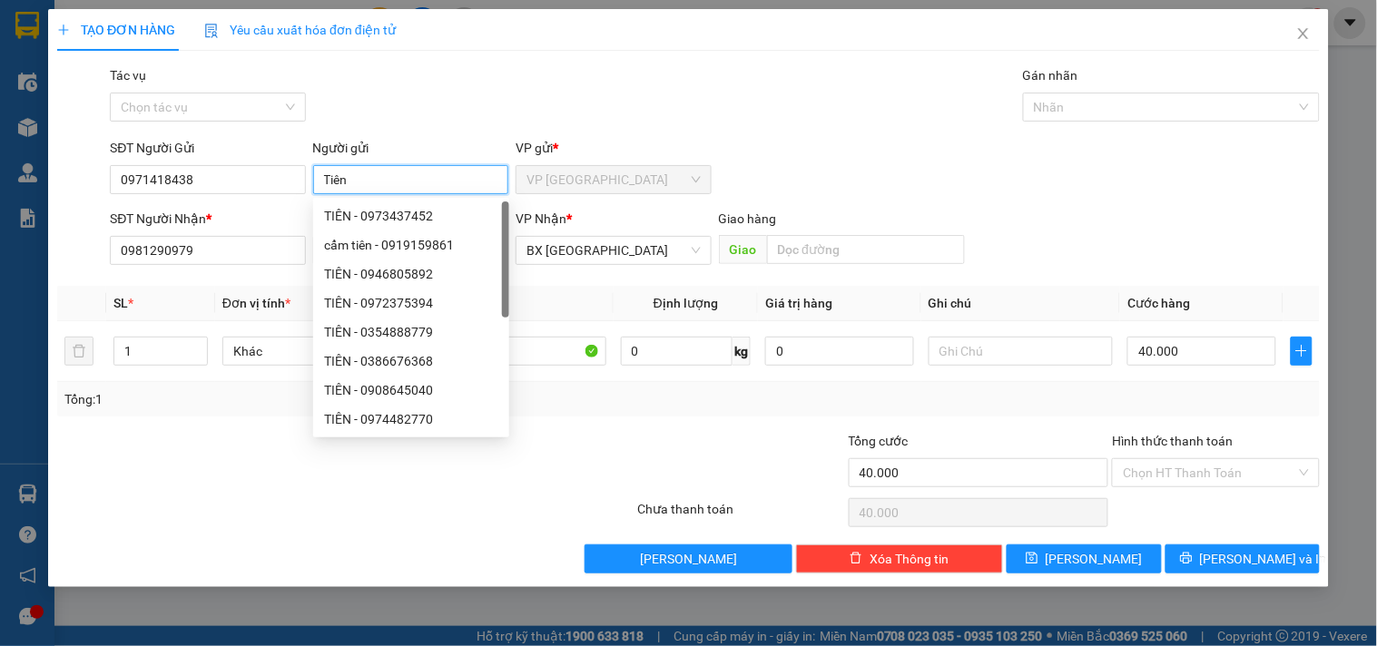
type input "Tiên"
click at [750, 143] on div "SĐT Người Gửi 0971418438 Người gửi Tiên VP gửi * VP [GEOGRAPHIC_DATA]" at bounding box center [714, 170] width 1217 height 64
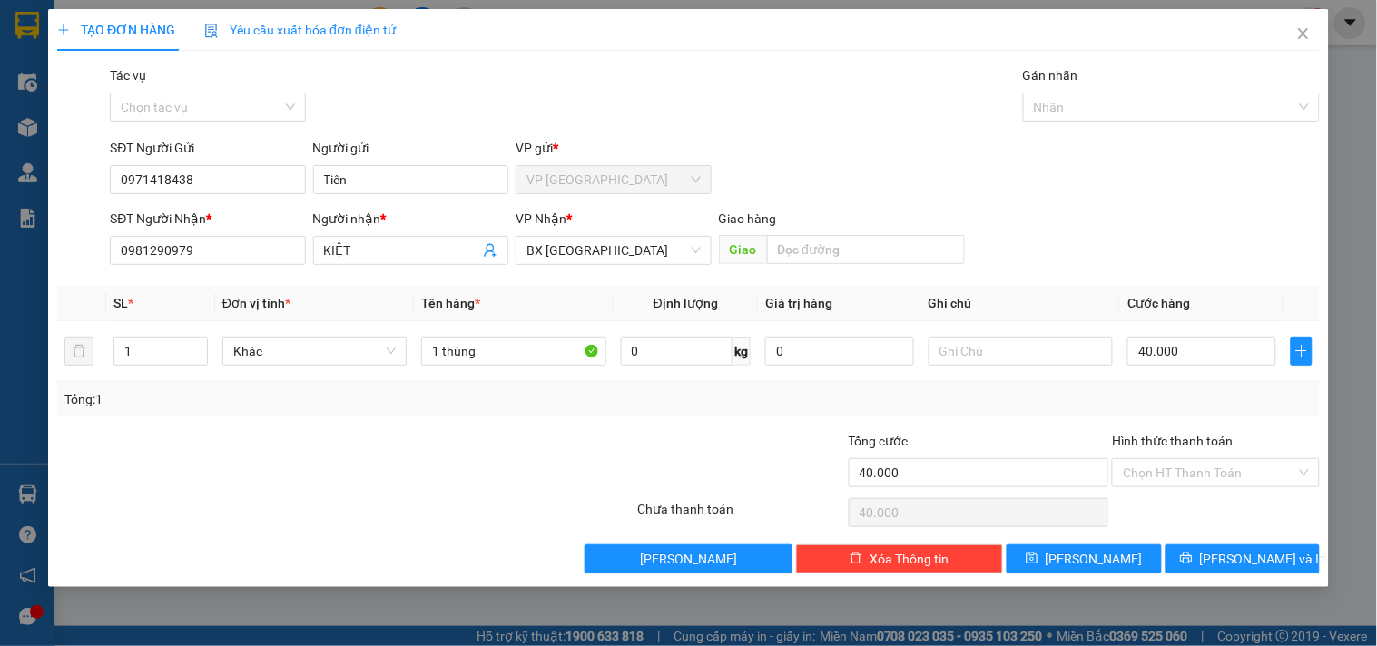
click at [567, 465] on div at bounding box center [530, 463] width 211 height 64
click at [497, 357] on input "1 thùng" at bounding box center [513, 351] width 184 height 29
type input "1 thùng HẢI SẢN"
click at [1272, 558] on span "[PERSON_NAME] và In" at bounding box center [1263, 559] width 127 height 20
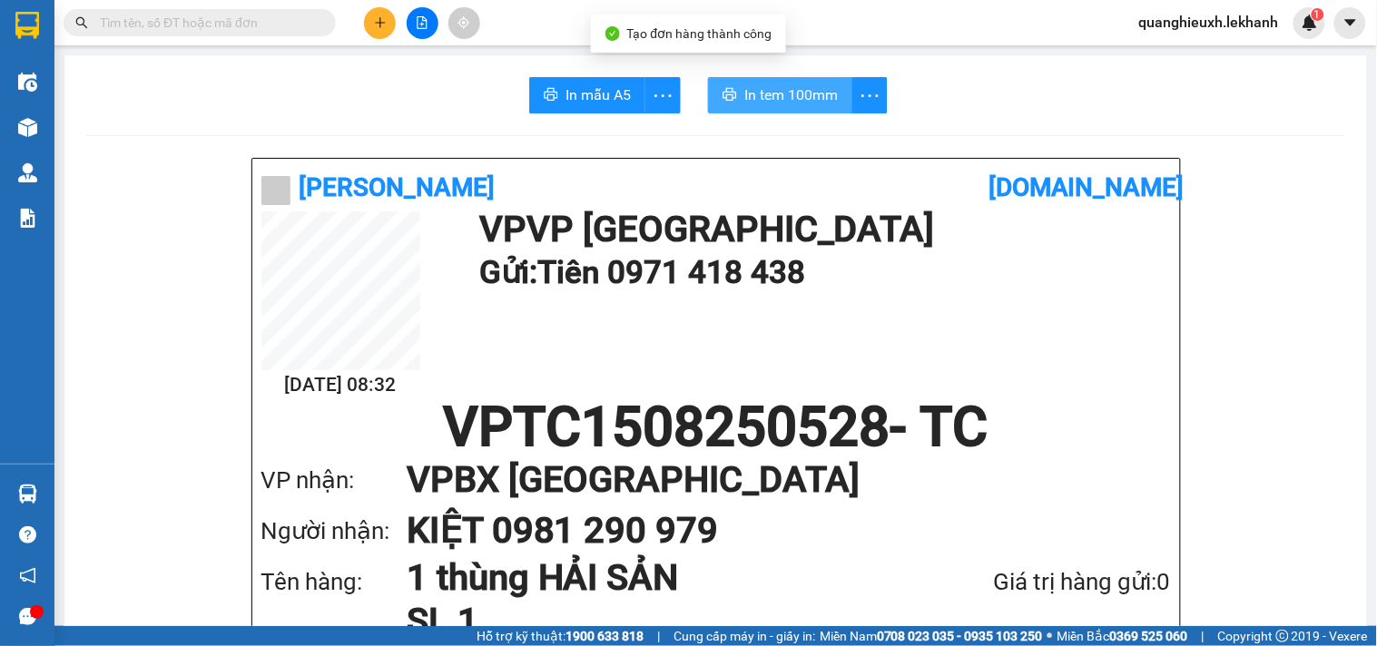
click at [766, 86] on span "In tem 100mm" at bounding box center [791, 95] width 94 height 23
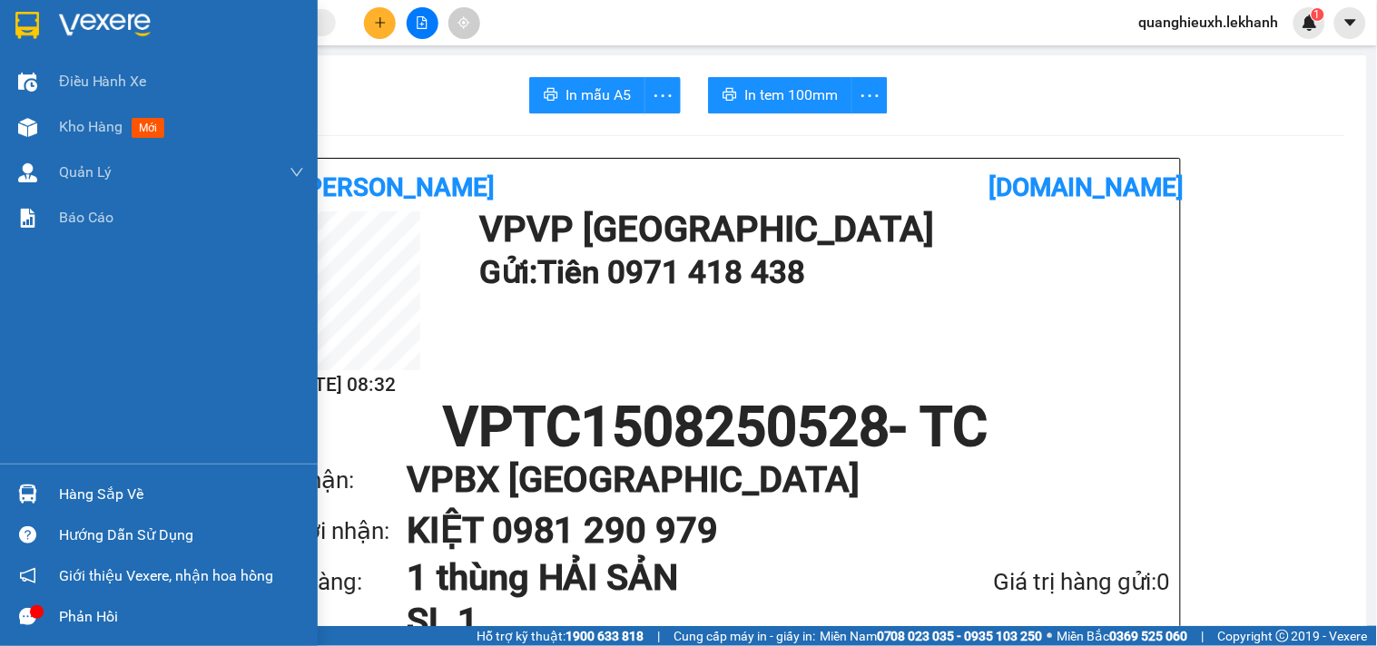
click at [30, 50] on div at bounding box center [159, 29] width 318 height 59
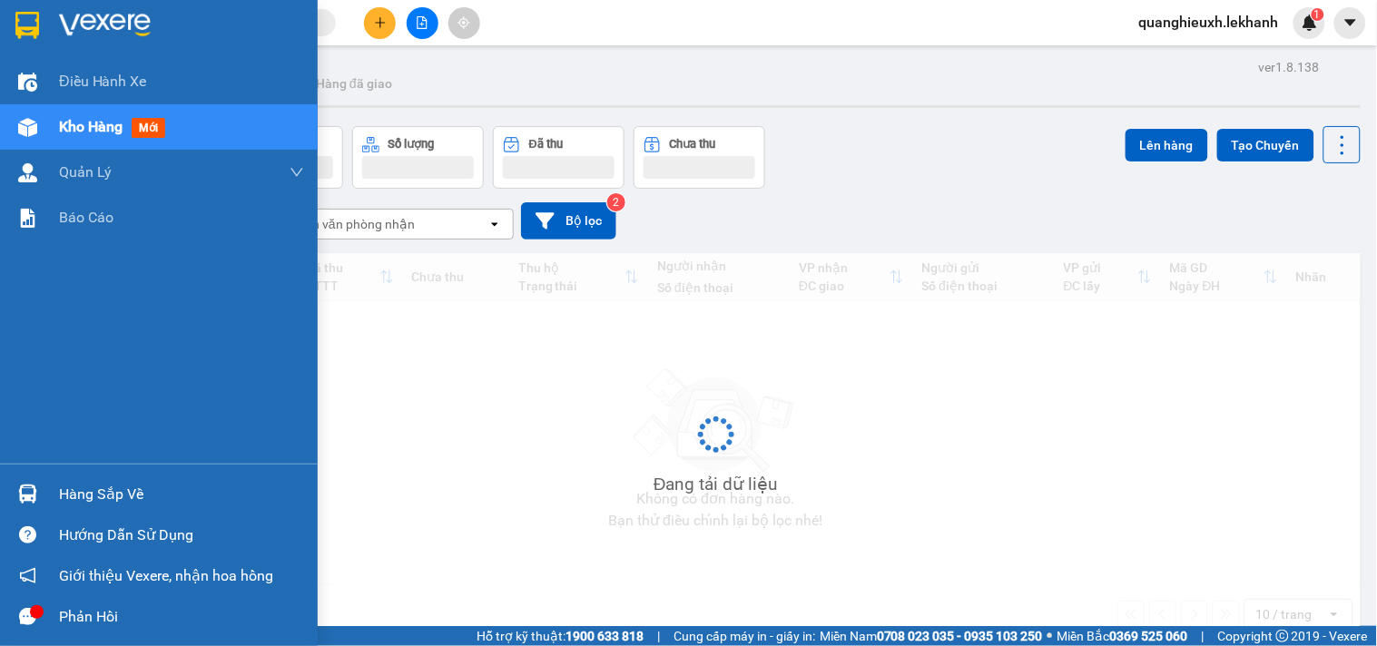
click at [48, 29] on div at bounding box center [159, 29] width 318 height 59
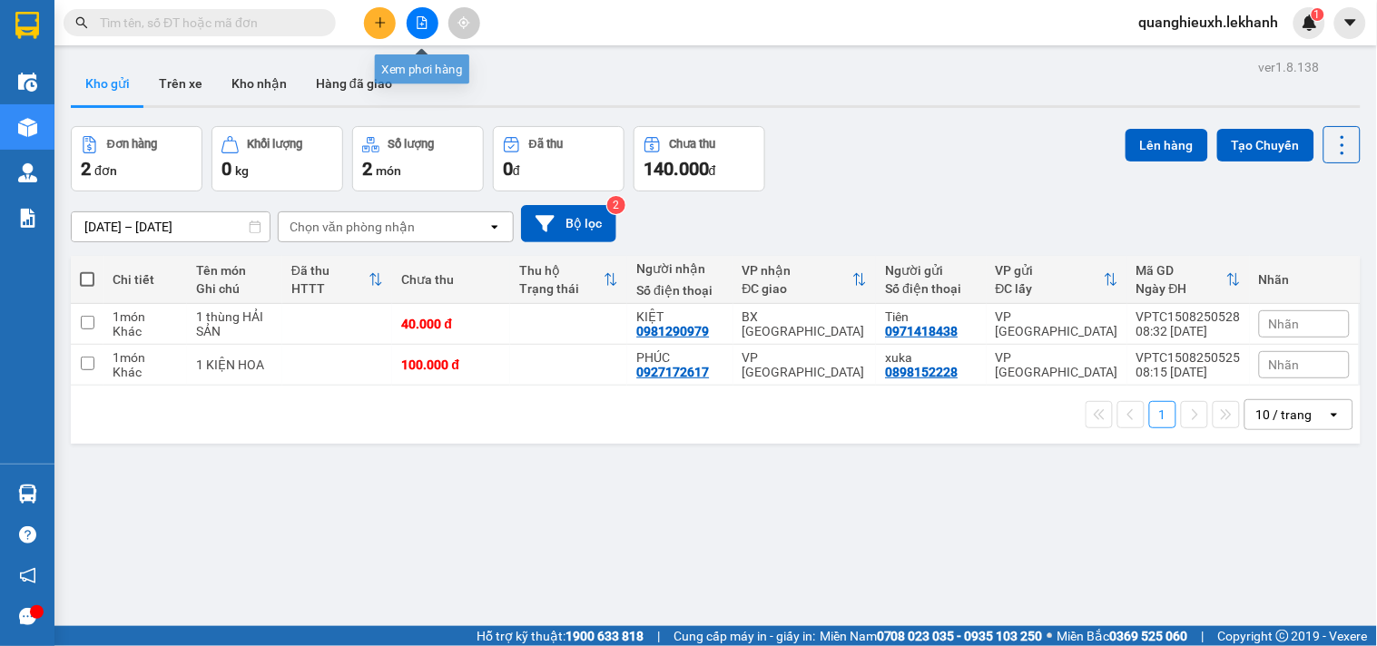
click at [387, 21] on button at bounding box center [380, 23] width 32 height 32
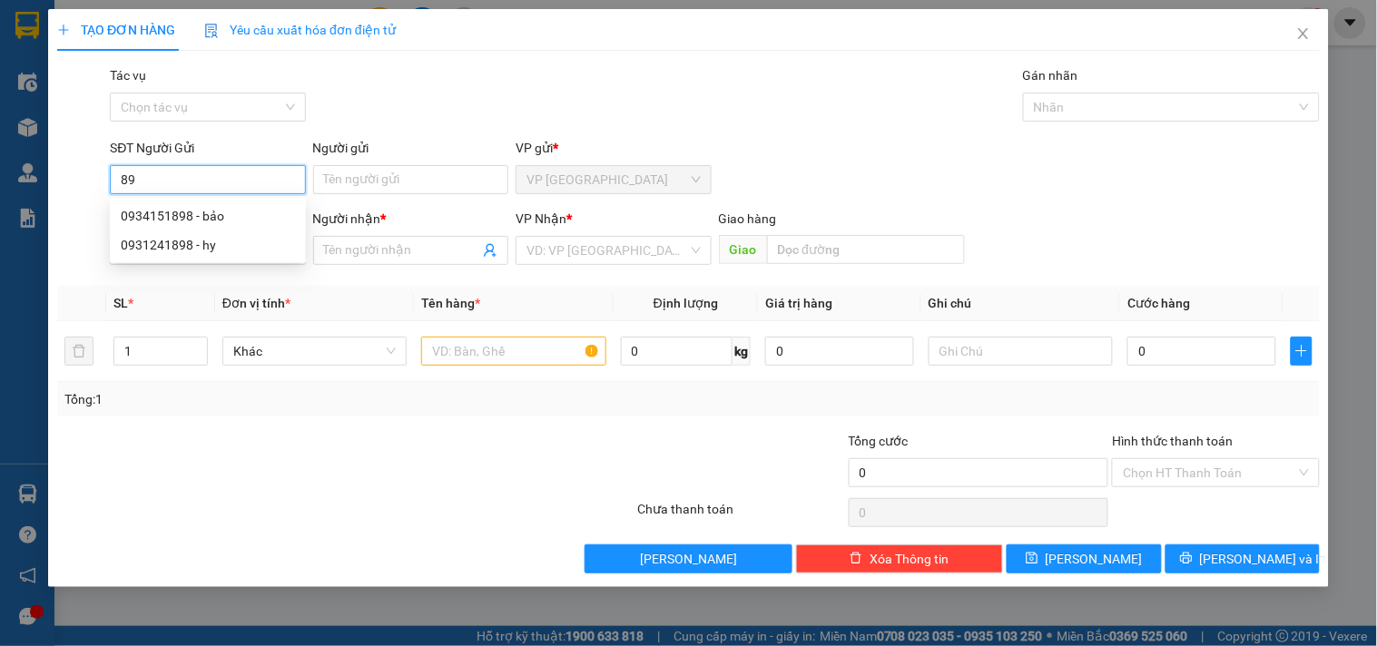
type input "8"
click at [243, 257] on div "0898779749 - TÚ" at bounding box center [208, 245] width 196 height 29
type input "0898779749"
type input "TÚ"
type input "0962367314"
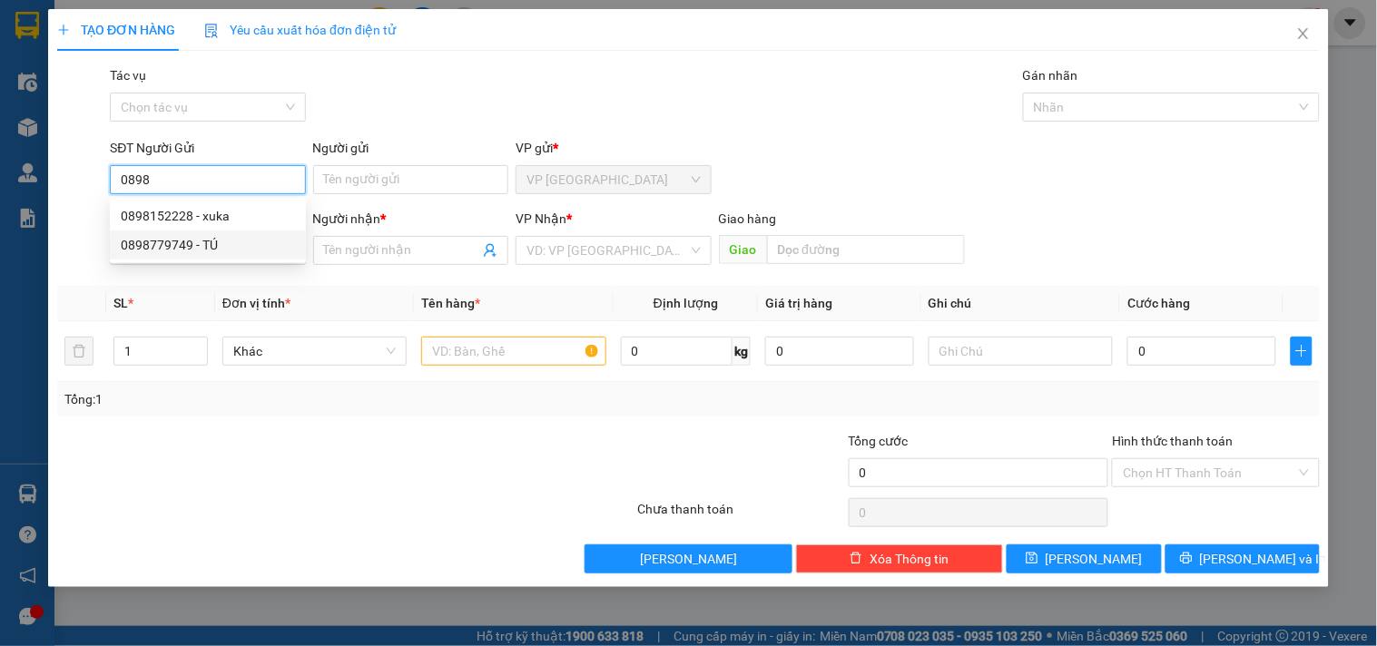
type input "TOẢN"
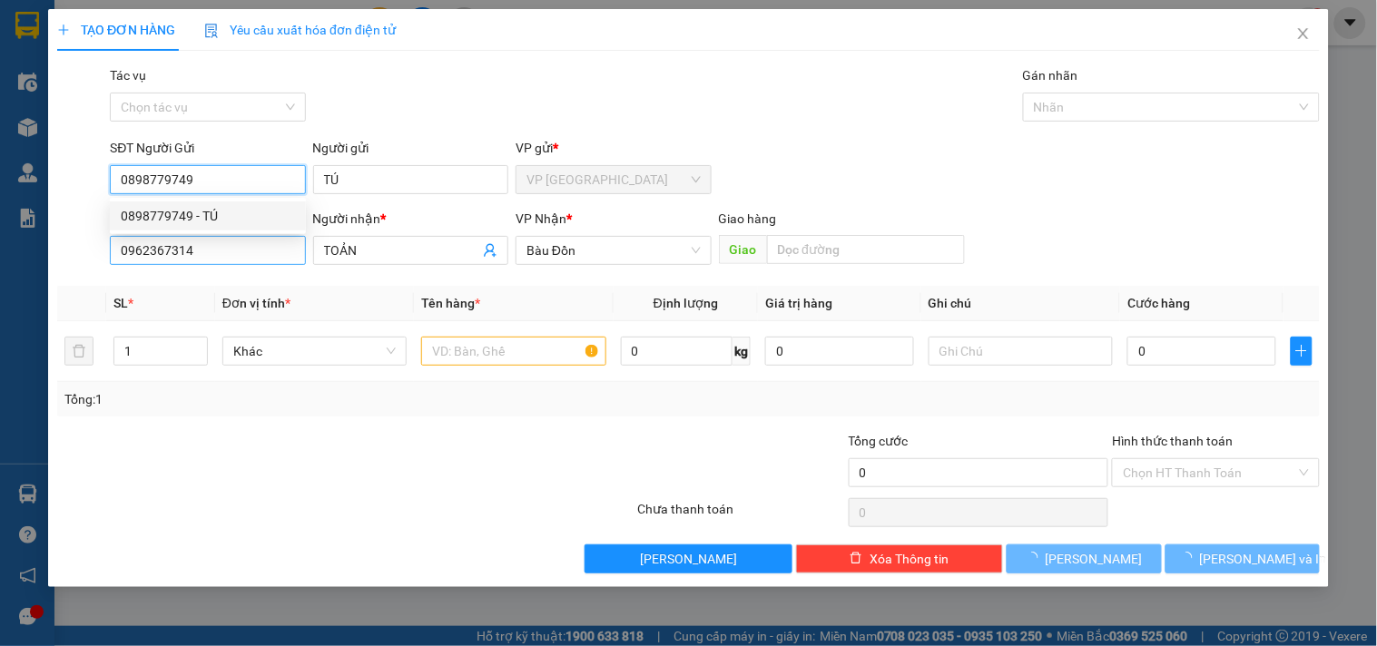
type input "30.000"
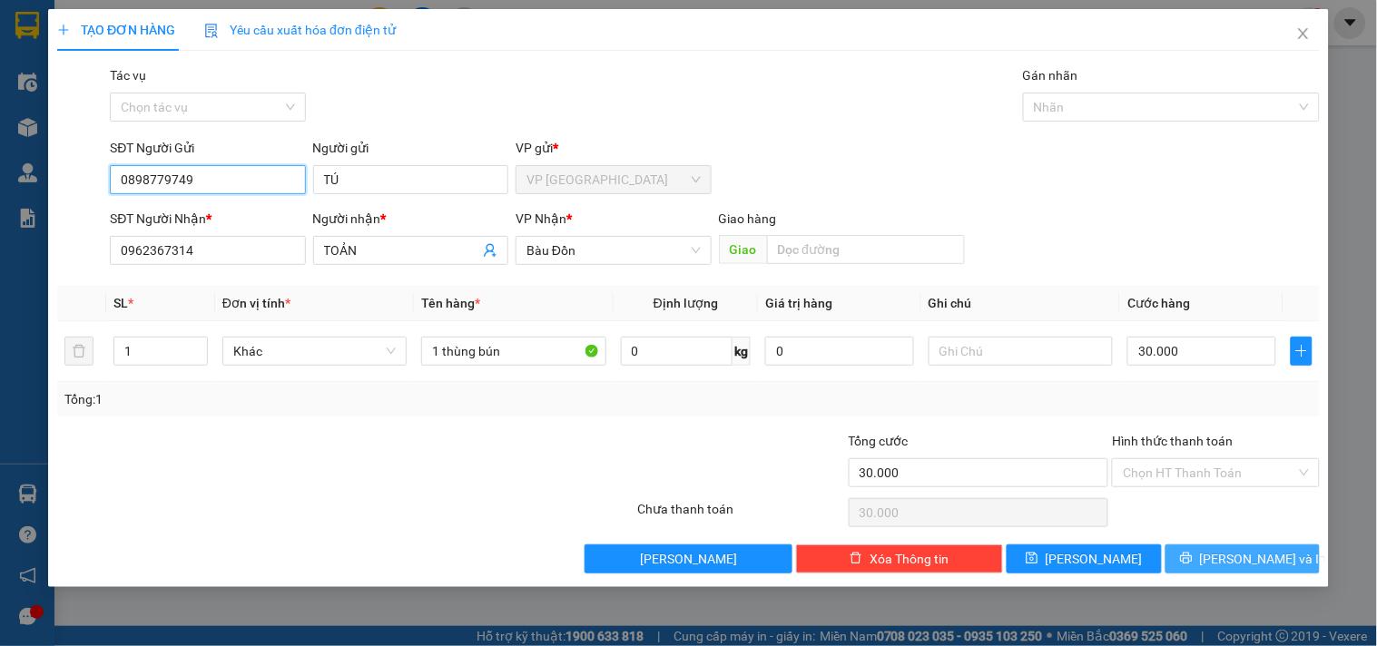
type input "0898779749"
click at [1194, 557] on button "[PERSON_NAME] và In" at bounding box center [1243, 559] width 154 height 29
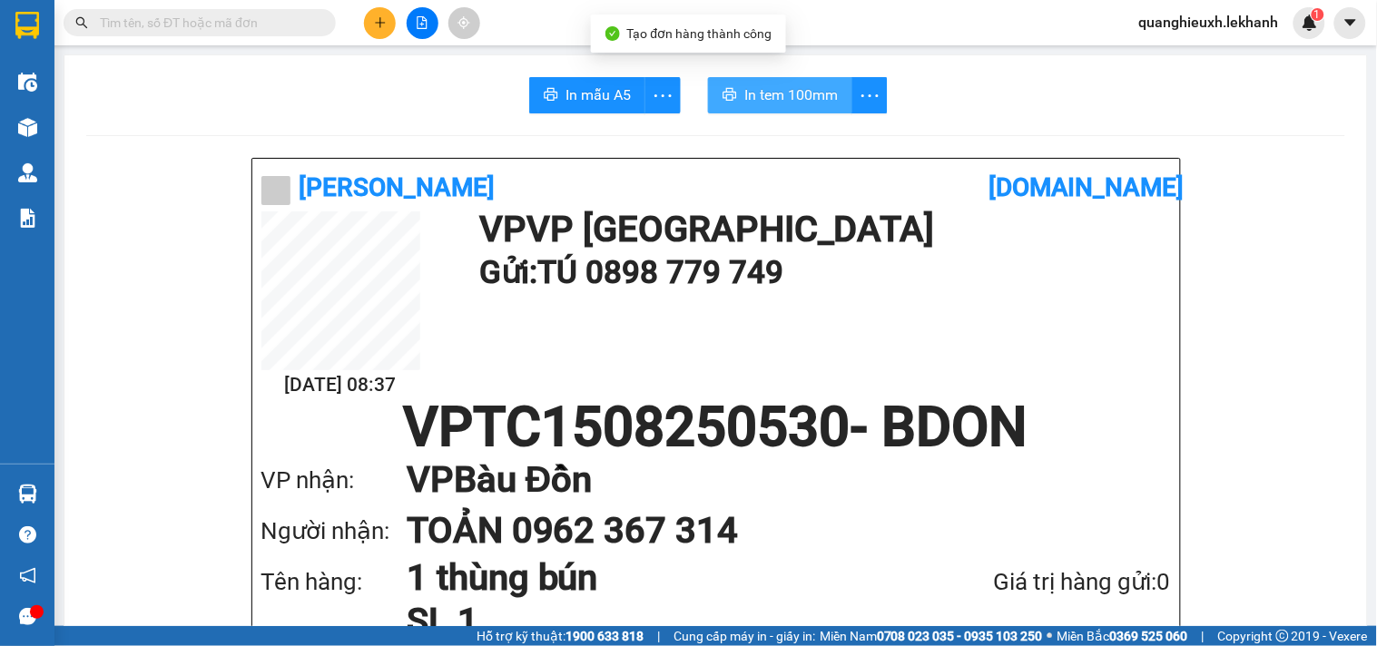
click at [797, 103] on span "In tem 100mm" at bounding box center [791, 95] width 94 height 23
drag, startPoint x: 34, startPoint y: 5, endPoint x: 50, endPoint y: 4, distance: 15.5
click at [36, 14] on div at bounding box center [27, 29] width 54 height 59
click at [36, 18] on img at bounding box center [27, 25] width 24 height 27
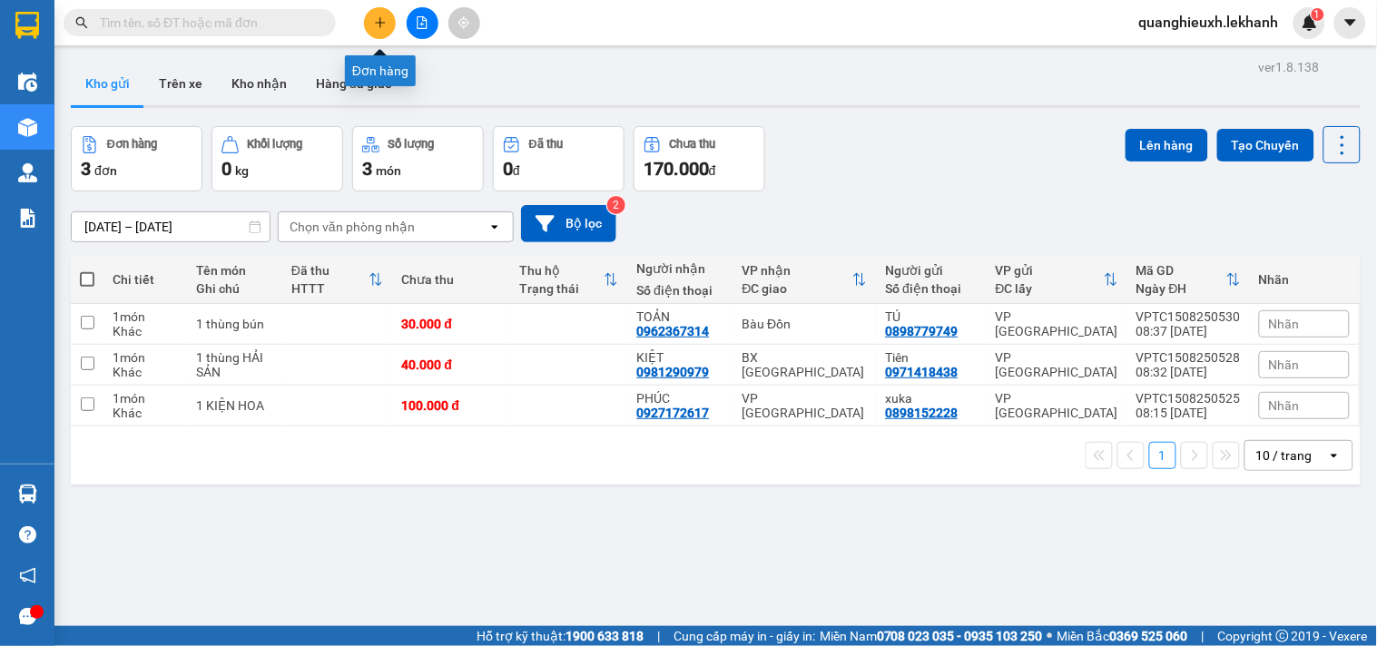
click at [388, 18] on button at bounding box center [380, 23] width 32 height 32
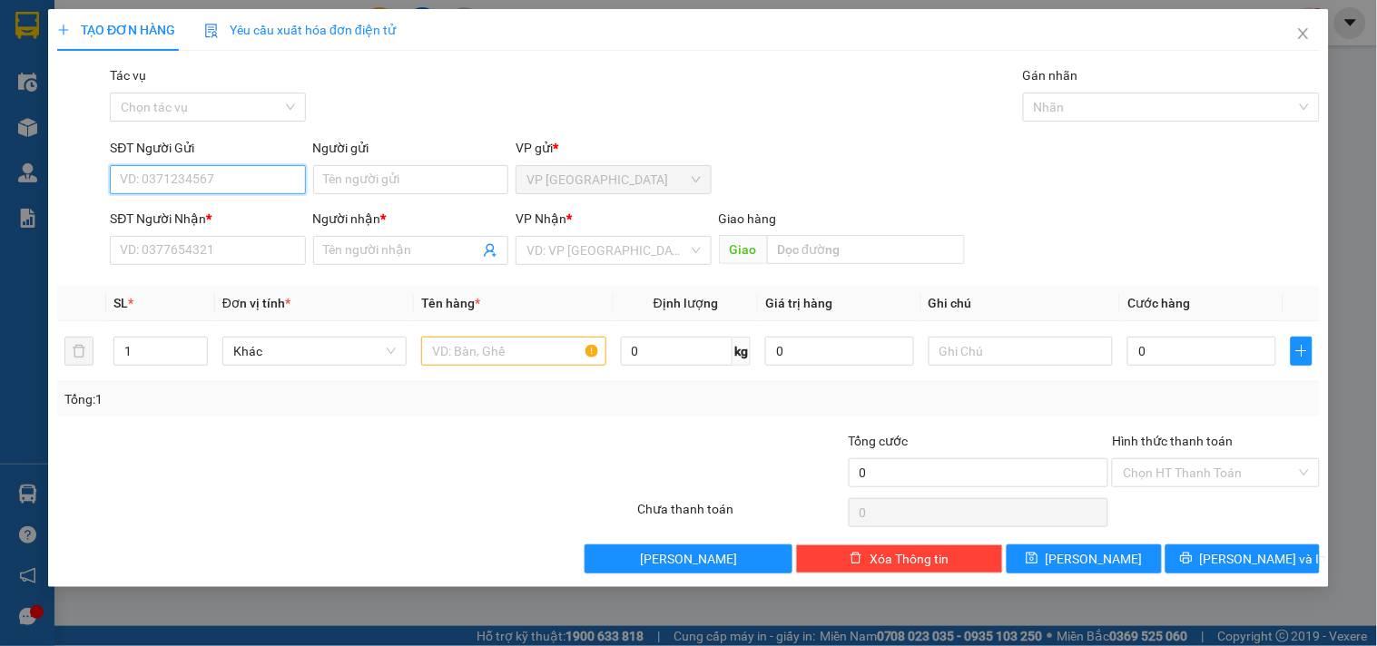
click at [232, 179] on input "SĐT Người Gửi" at bounding box center [207, 179] width 195 height 29
type input "0981653234"
click at [260, 175] on input "0981653234" at bounding box center [207, 179] width 195 height 29
click at [254, 210] on div "0981653234 - [PERSON_NAME]" at bounding box center [210, 216] width 179 height 20
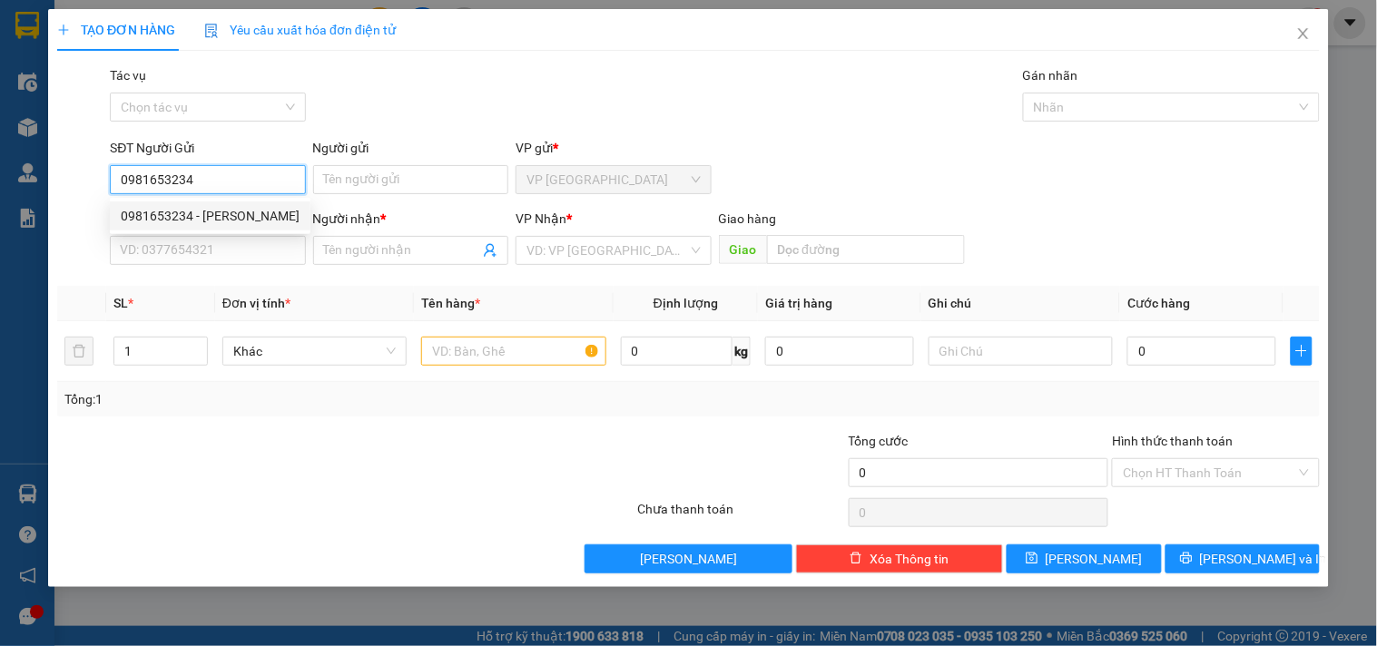
type input "[PERSON_NAME]"
type input "0969642712"
type input "NHI"
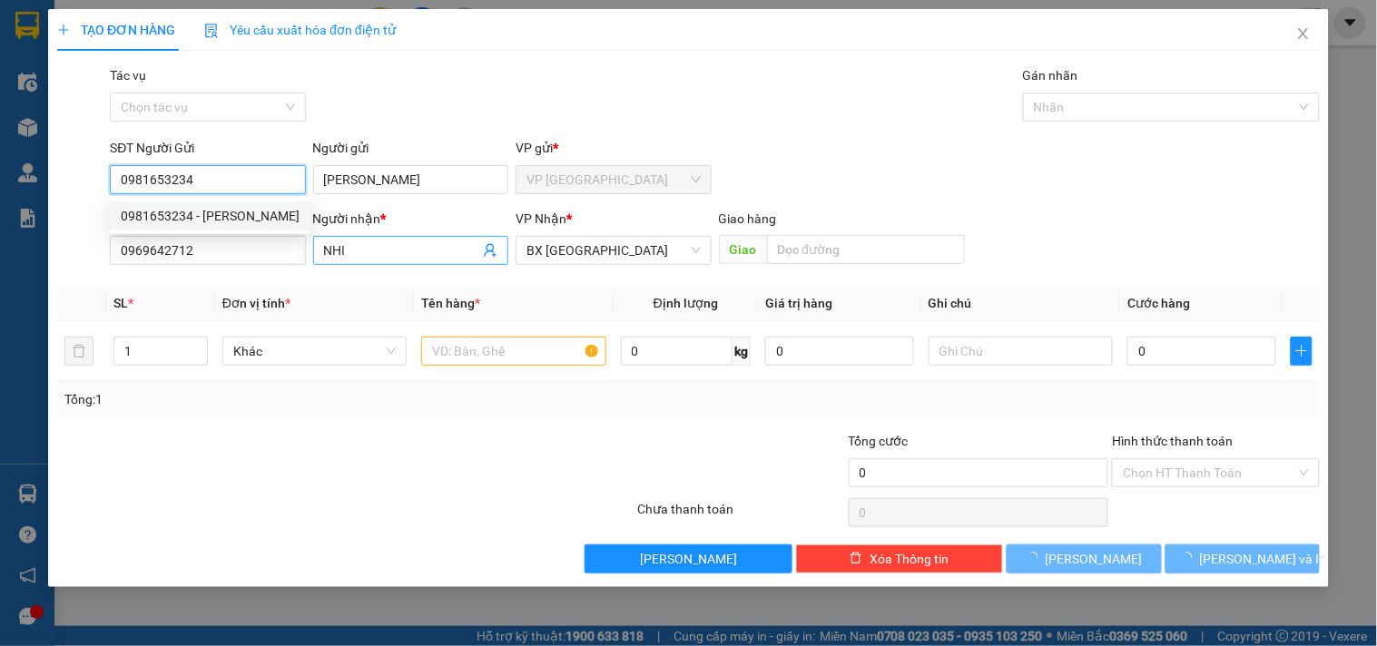
type input "30.000"
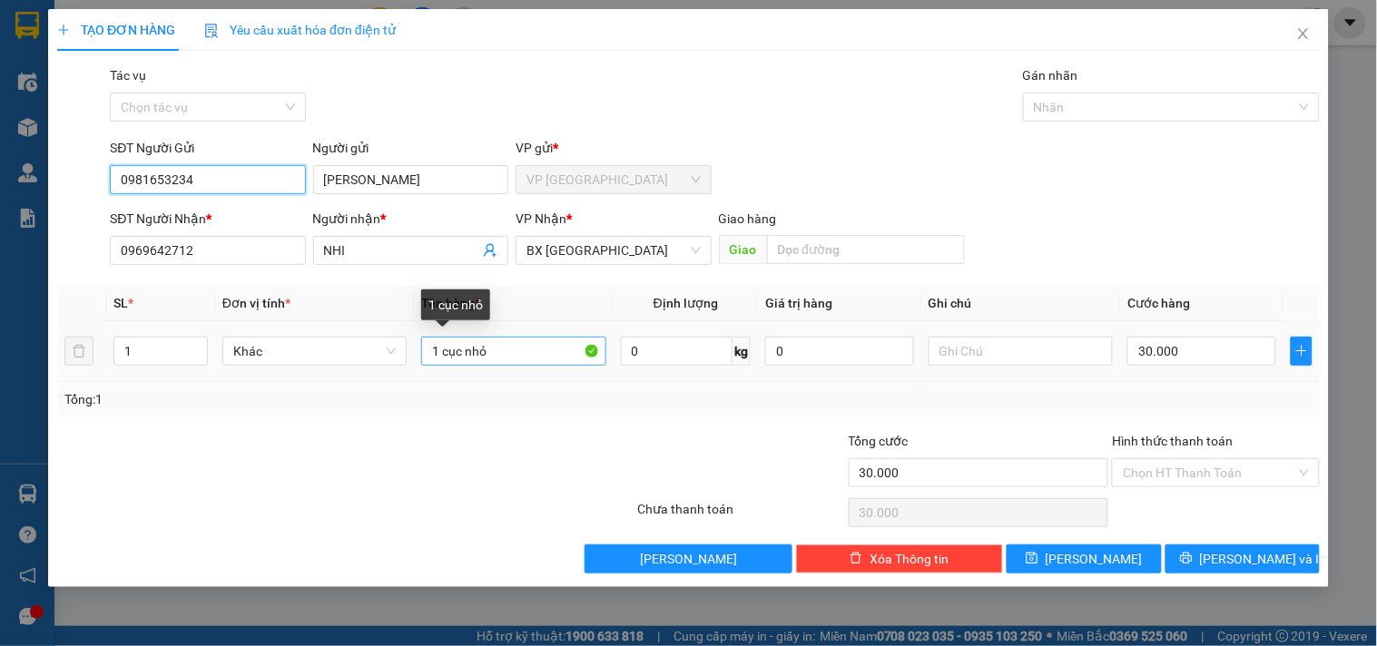
type input "0981653234"
click at [496, 350] on input "1 cục nhỏ" at bounding box center [513, 351] width 184 height 29
type input "1 HỘP"
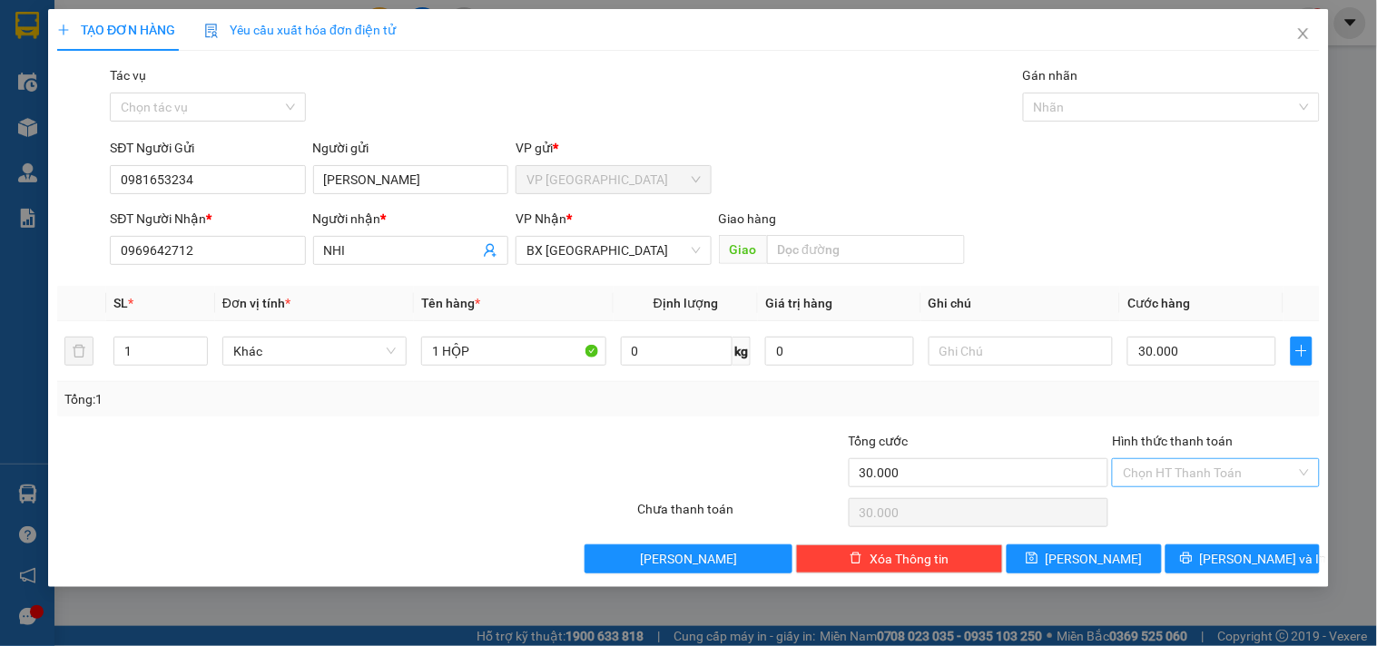
click at [1201, 466] on input "Hình thức thanh toán" at bounding box center [1209, 472] width 172 height 27
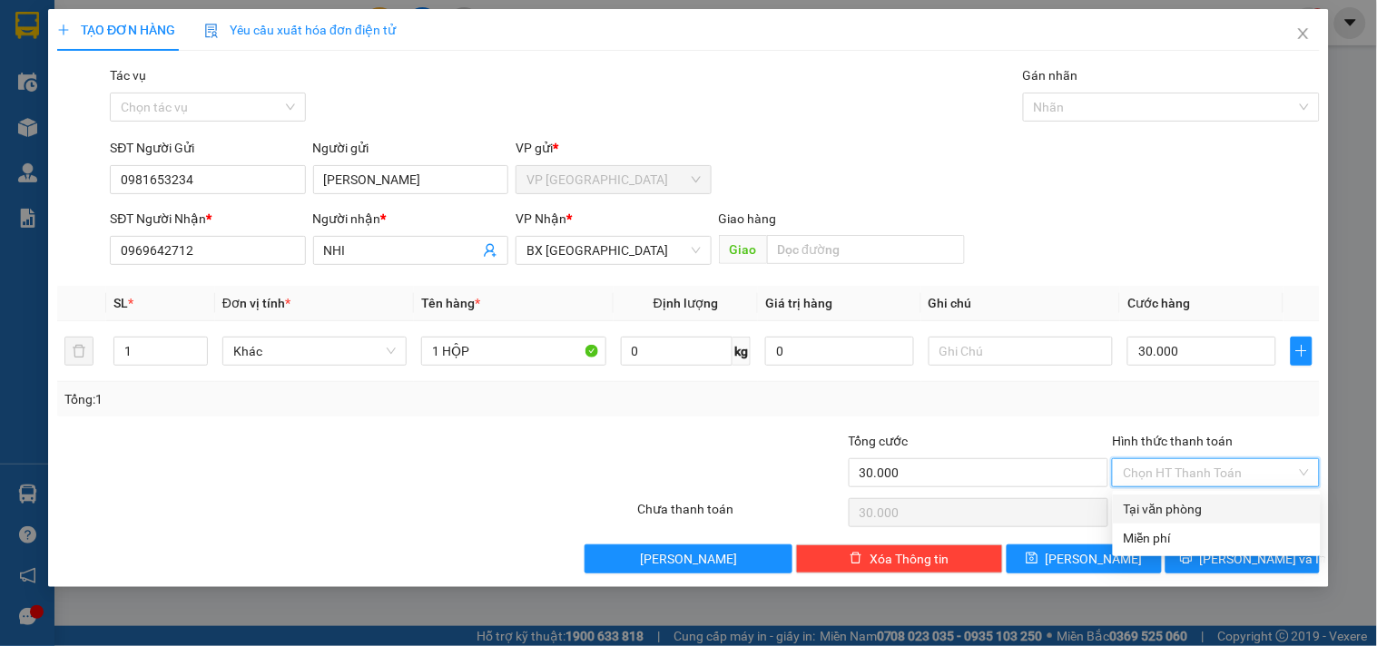
click at [1175, 507] on div "Tại văn phòng" at bounding box center [1217, 509] width 186 height 20
type input "0"
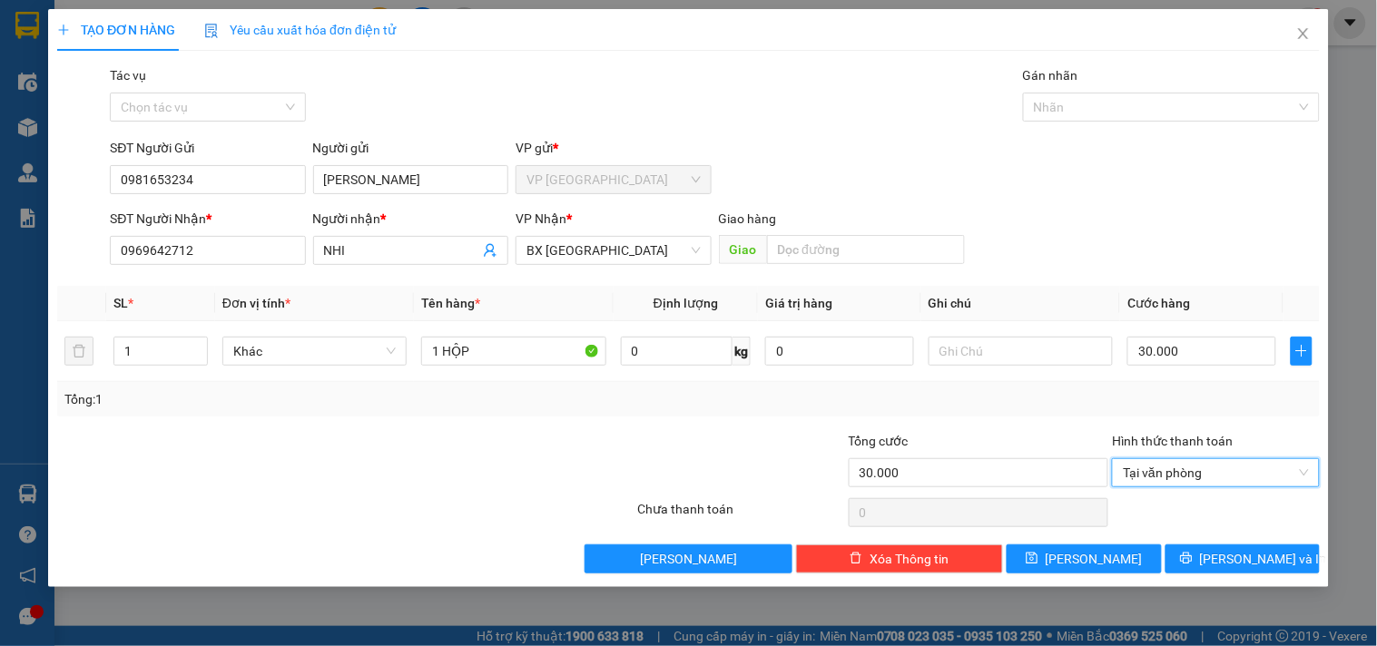
click at [734, 421] on div "Transit Pickup Surcharge Ids Transit Deliver Surcharge Ids Transit Deliver Surc…" at bounding box center [688, 319] width 1263 height 508
click at [742, 432] on div at bounding box center [741, 463] width 211 height 64
click at [1237, 555] on span "[PERSON_NAME] và In" at bounding box center [1263, 559] width 127 height 20
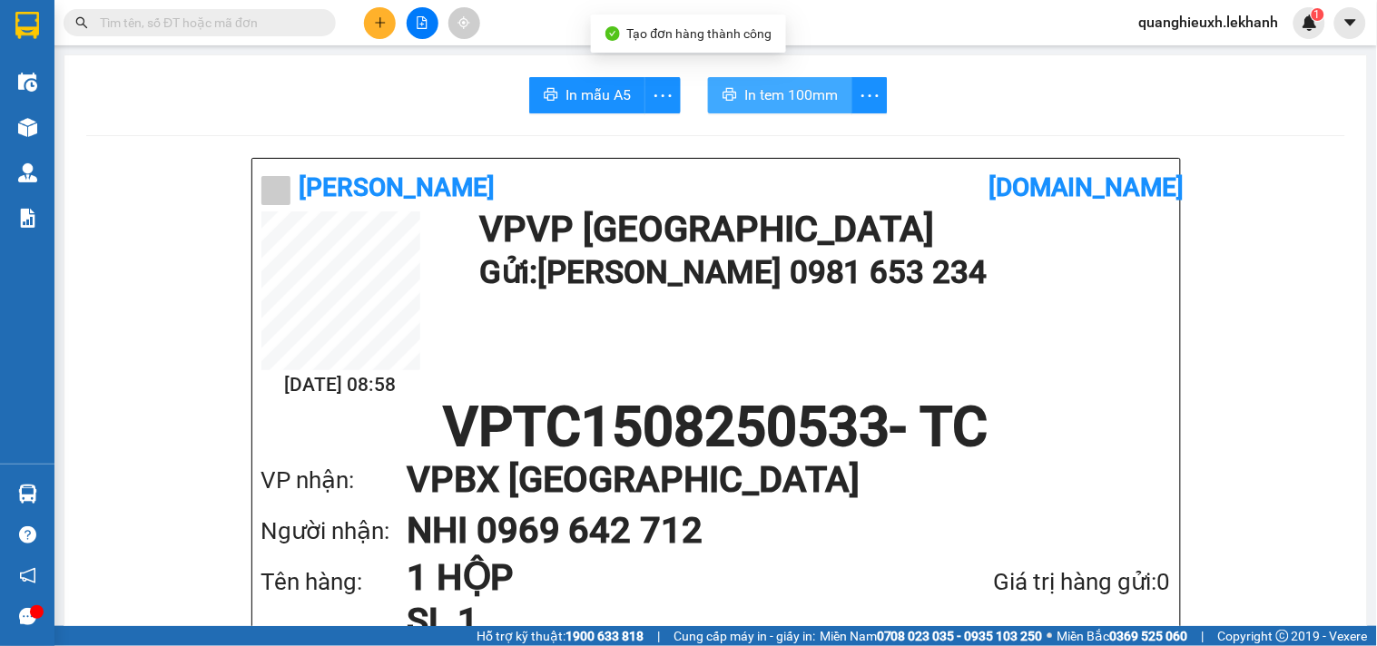
click at [795, 84] on span "In tem 100mm" at bounding box center [791, 95] width 94 height 23
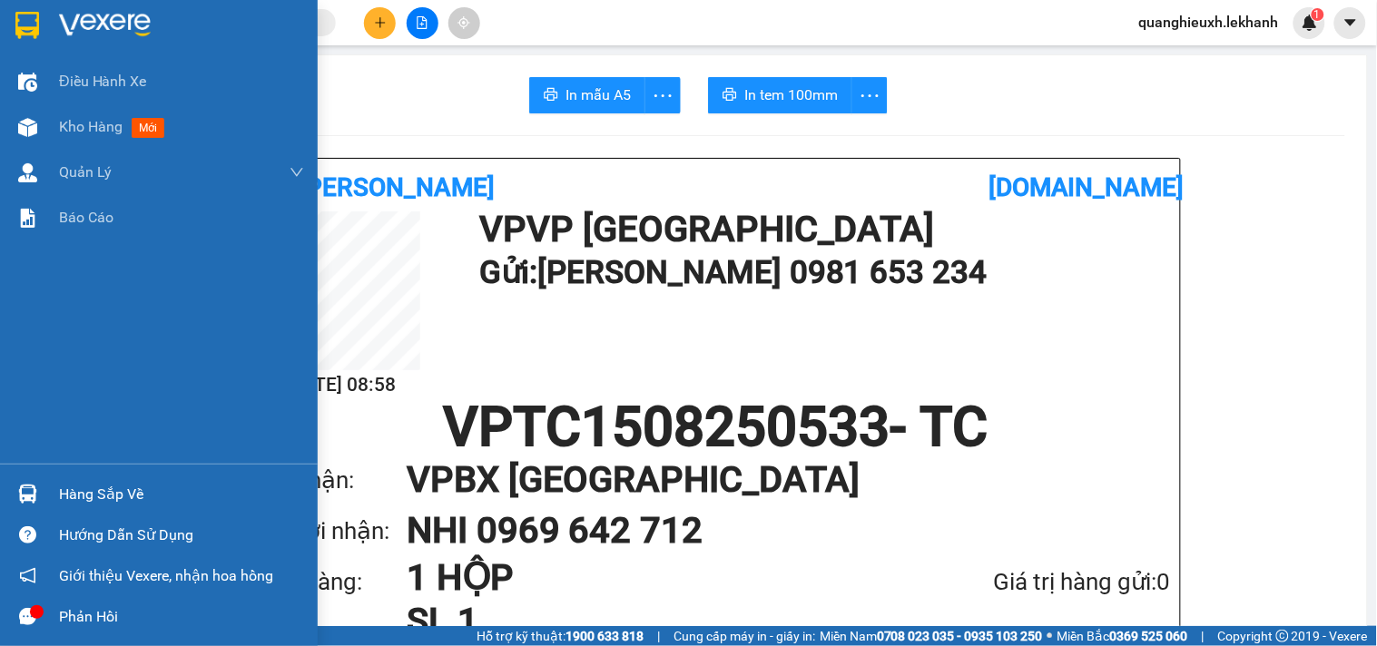
click at [61, 32] on img at bounding box center [105, 25] width 92 height 27
